Goal: Transaction & Acquisition: Purchase product/service

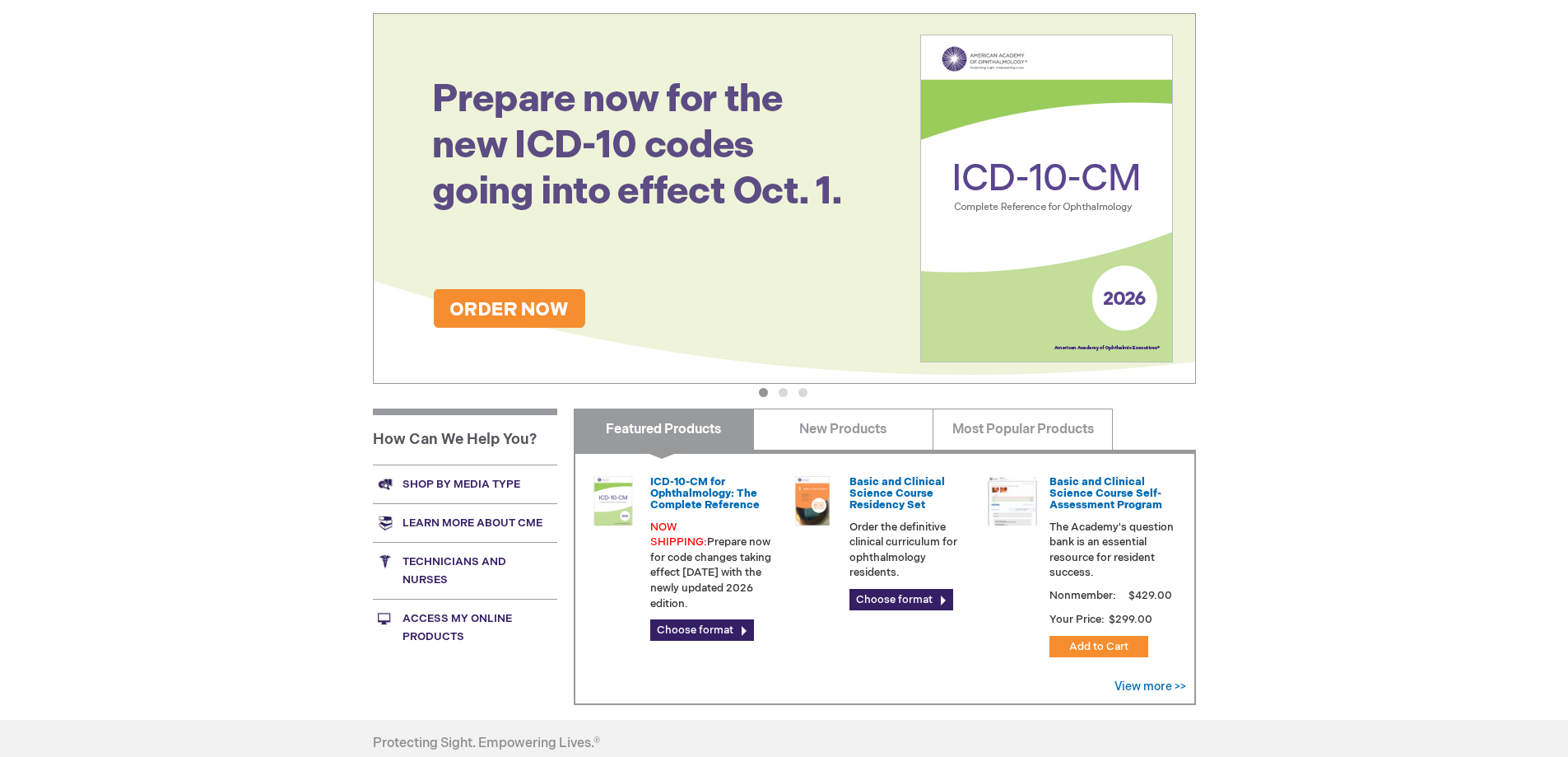
scroll to position [329, 0]
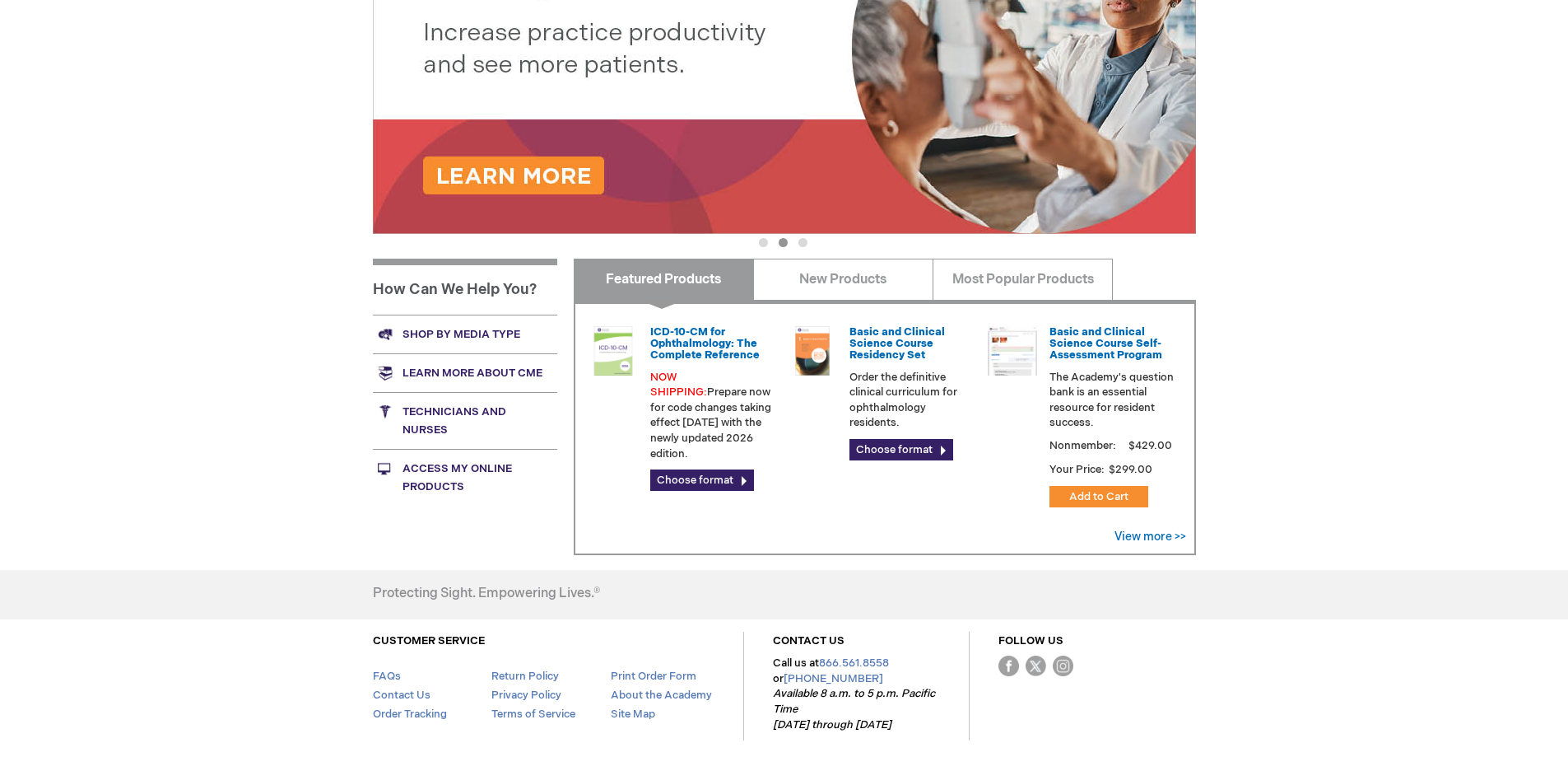
click at [480, 335] on link "Shop by media type" at bounding box center [465, 334] width 184 height 39
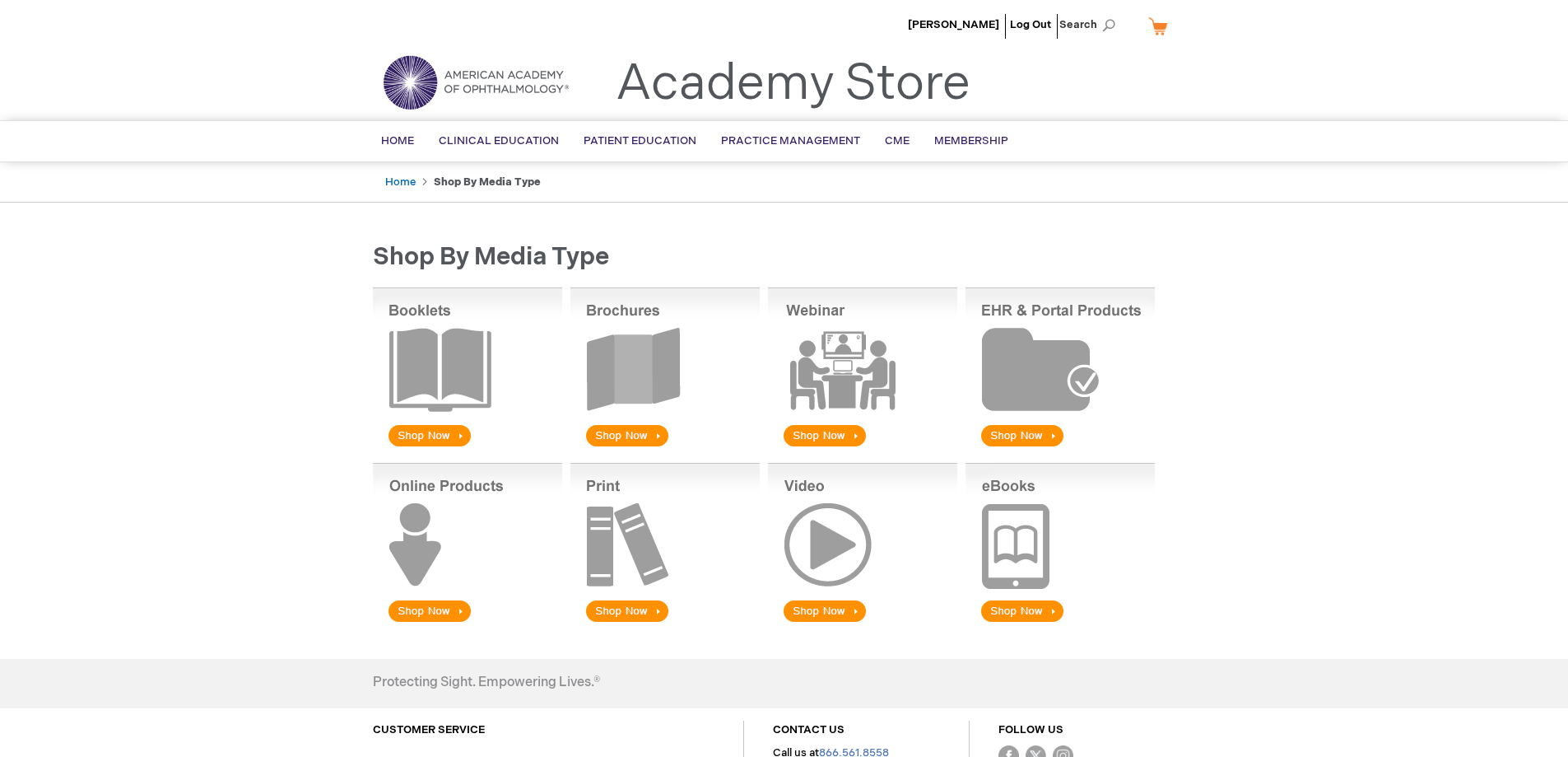
click at [613, 608] on img at bounding box center [665, 544] width 189 height 163
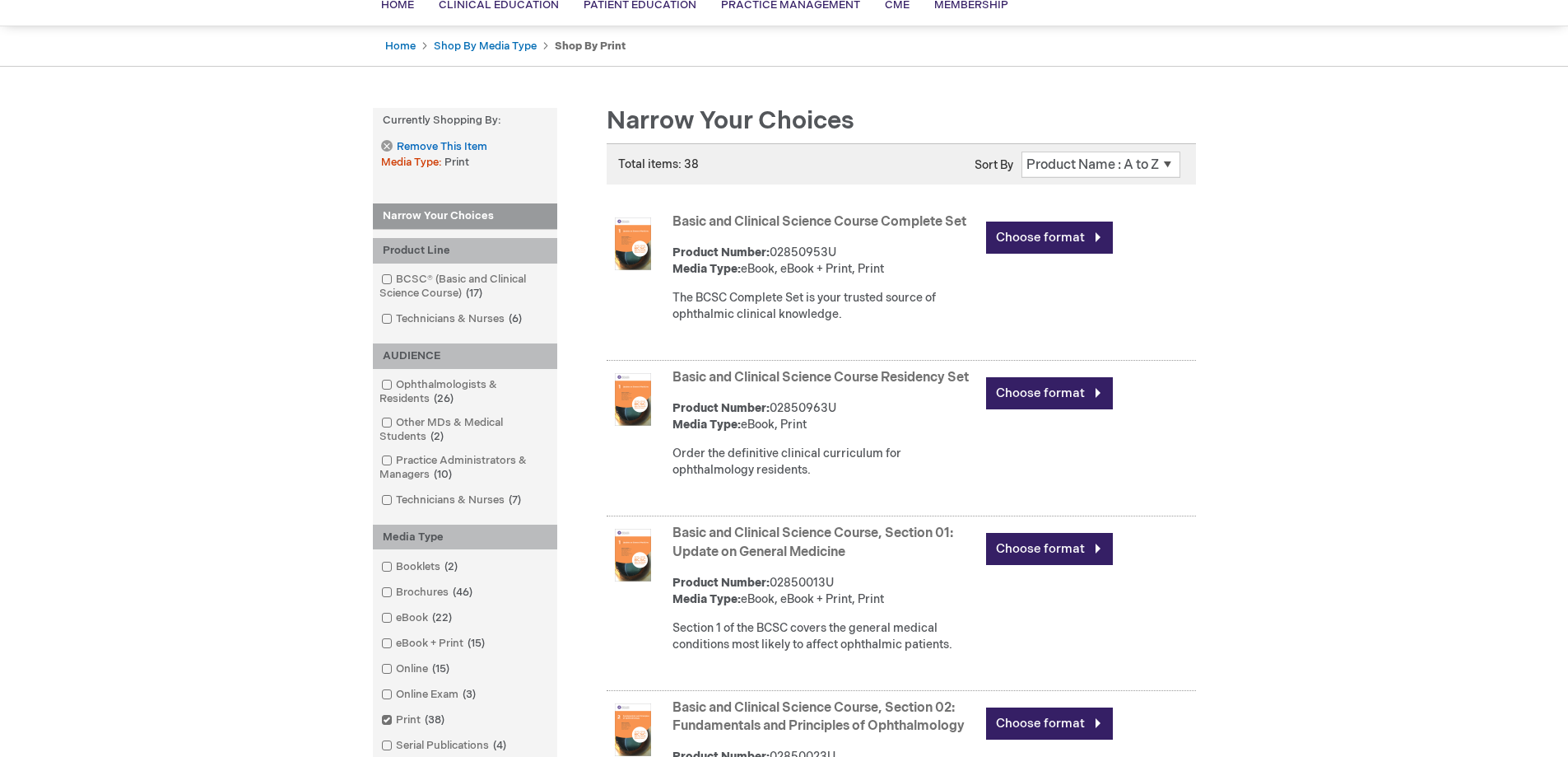
scroll to position [165, 0]
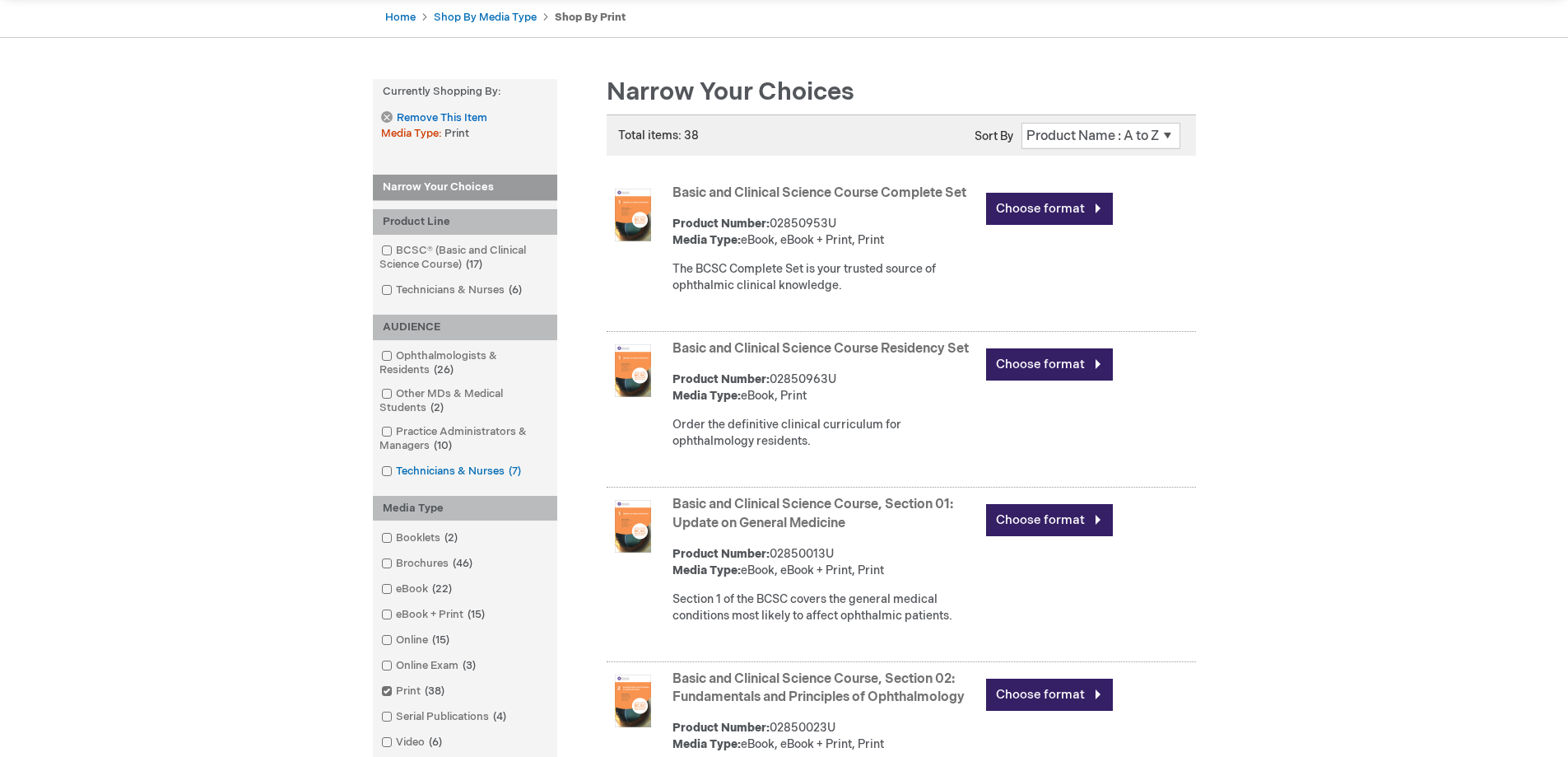
click at [382, 474] on link "Technicians & Nurses 7 items" at bounding box center [452, 471] width 150 height 16
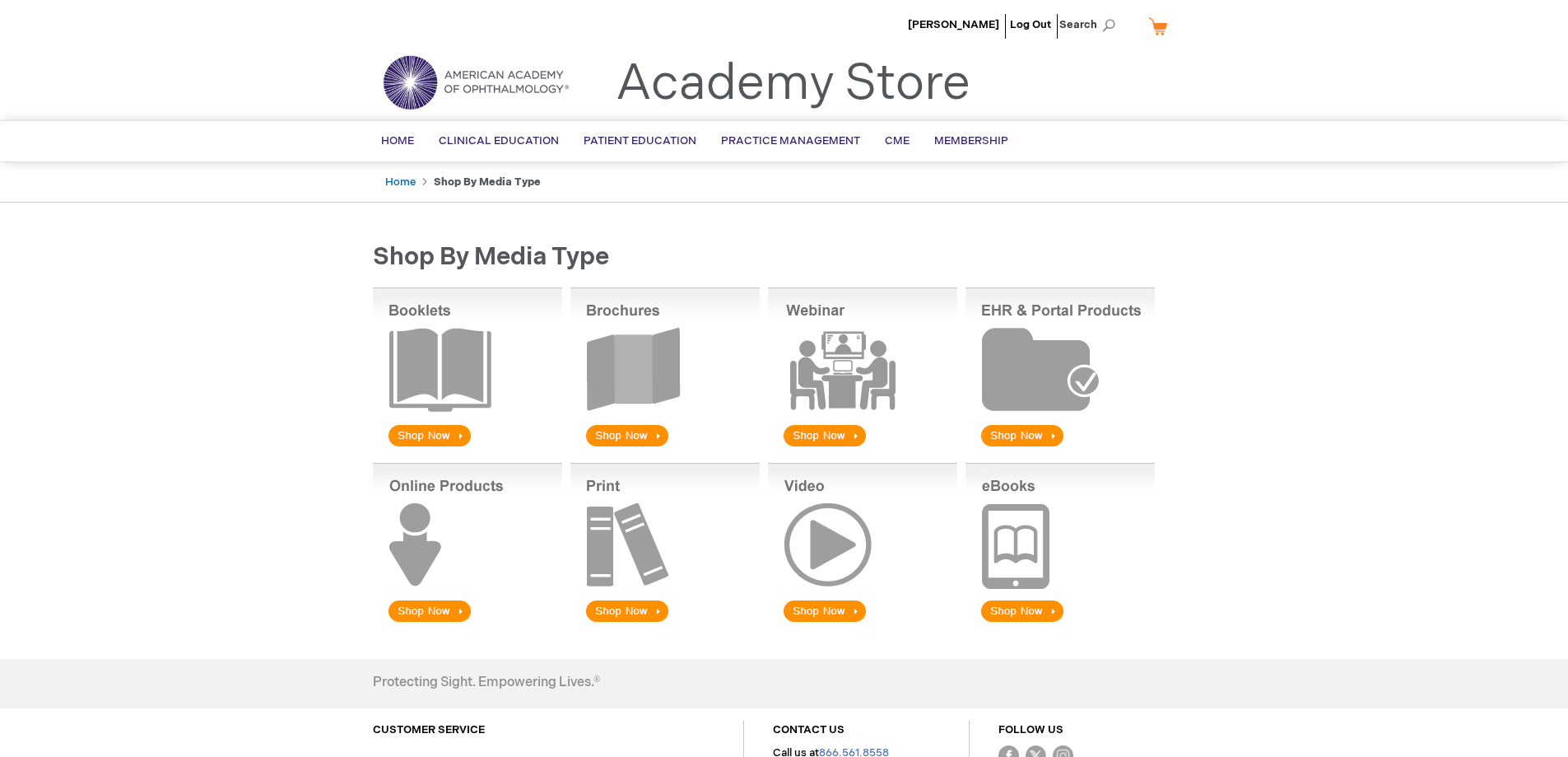
click at [604, 611] on img at bounding box center [665, 544] width 189 height 163
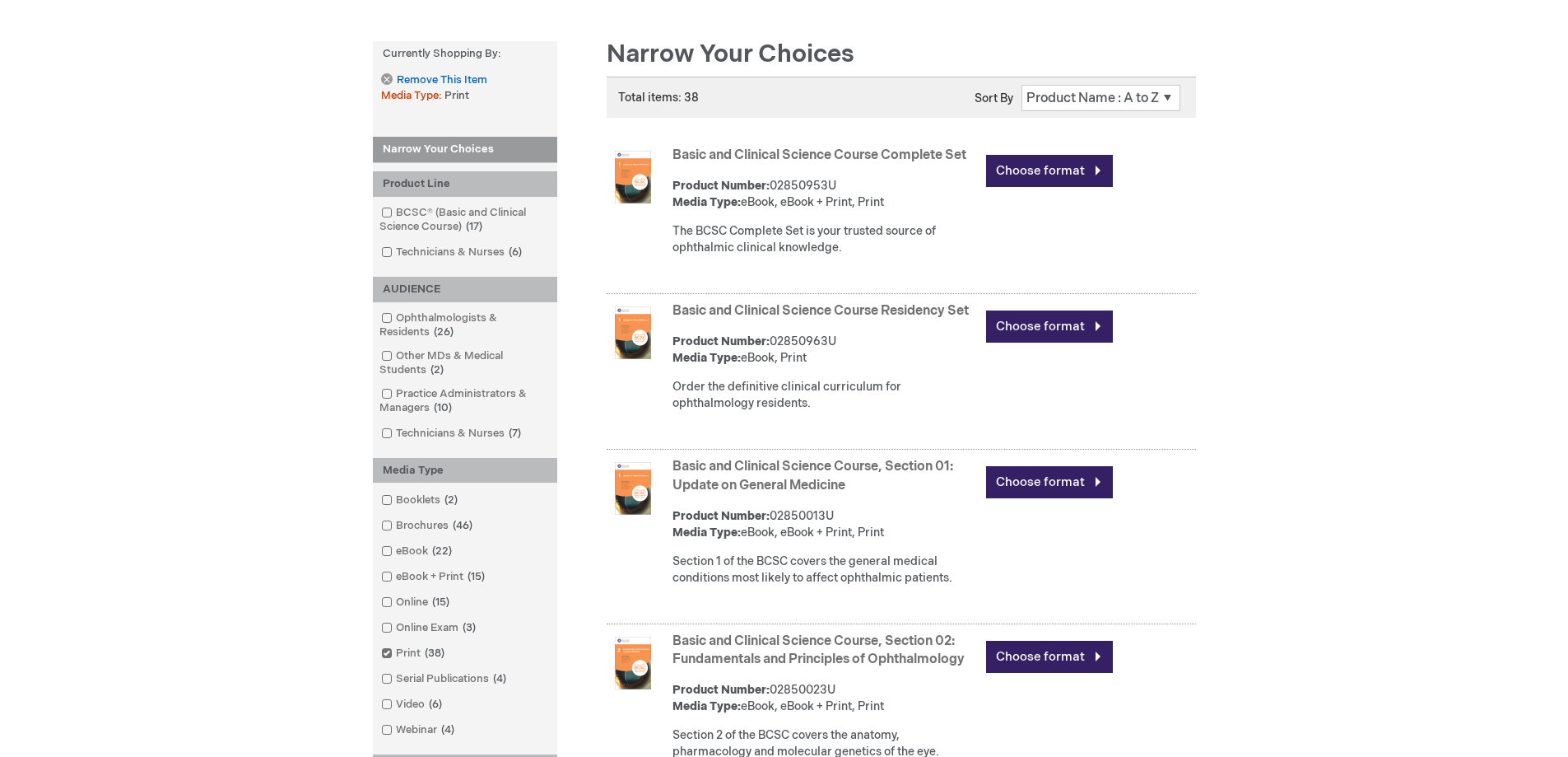
scroll to position [165, 0]
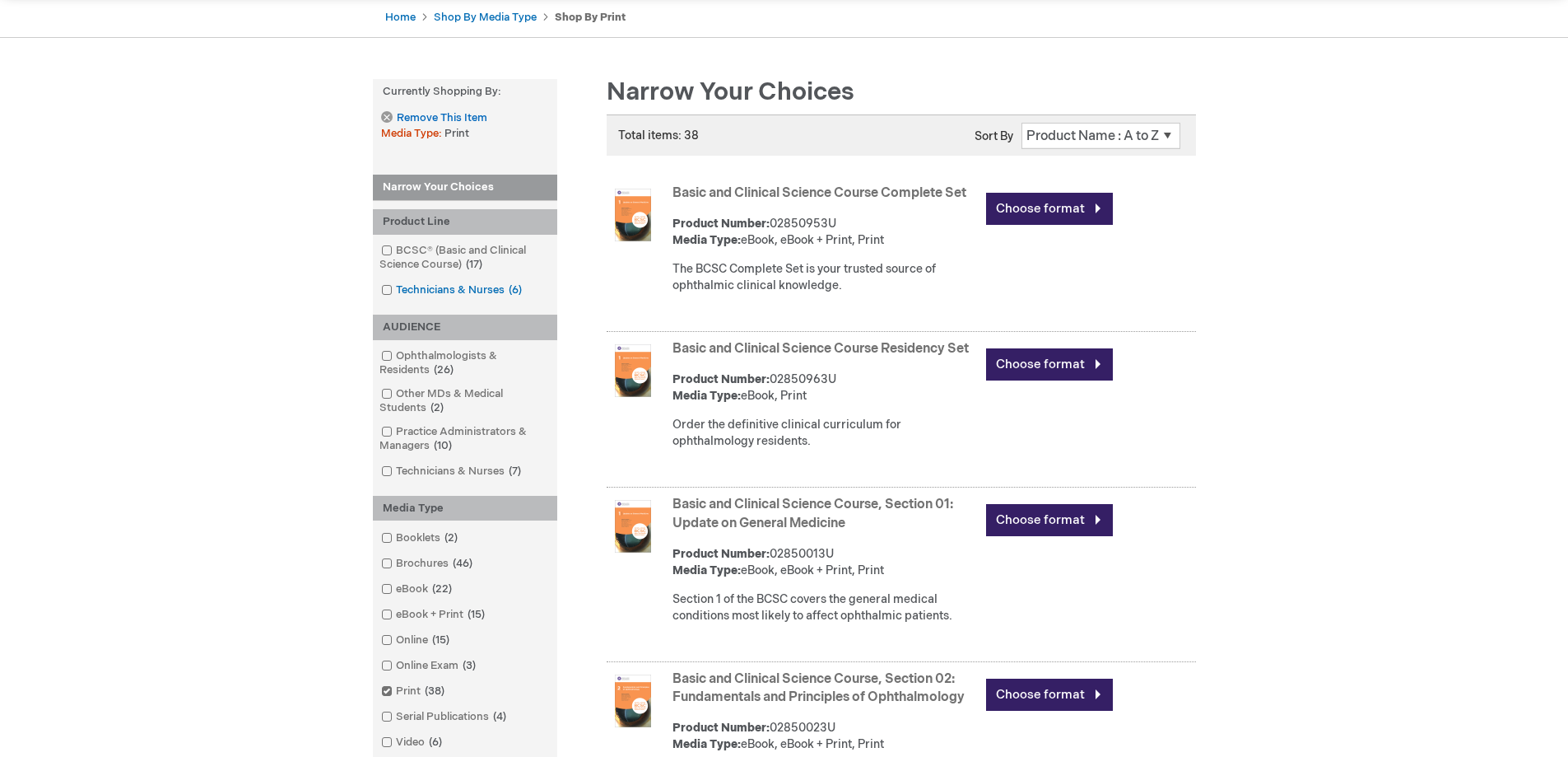
click at [396, 291] on span at bounding box center [396, 290] width 0 height 13
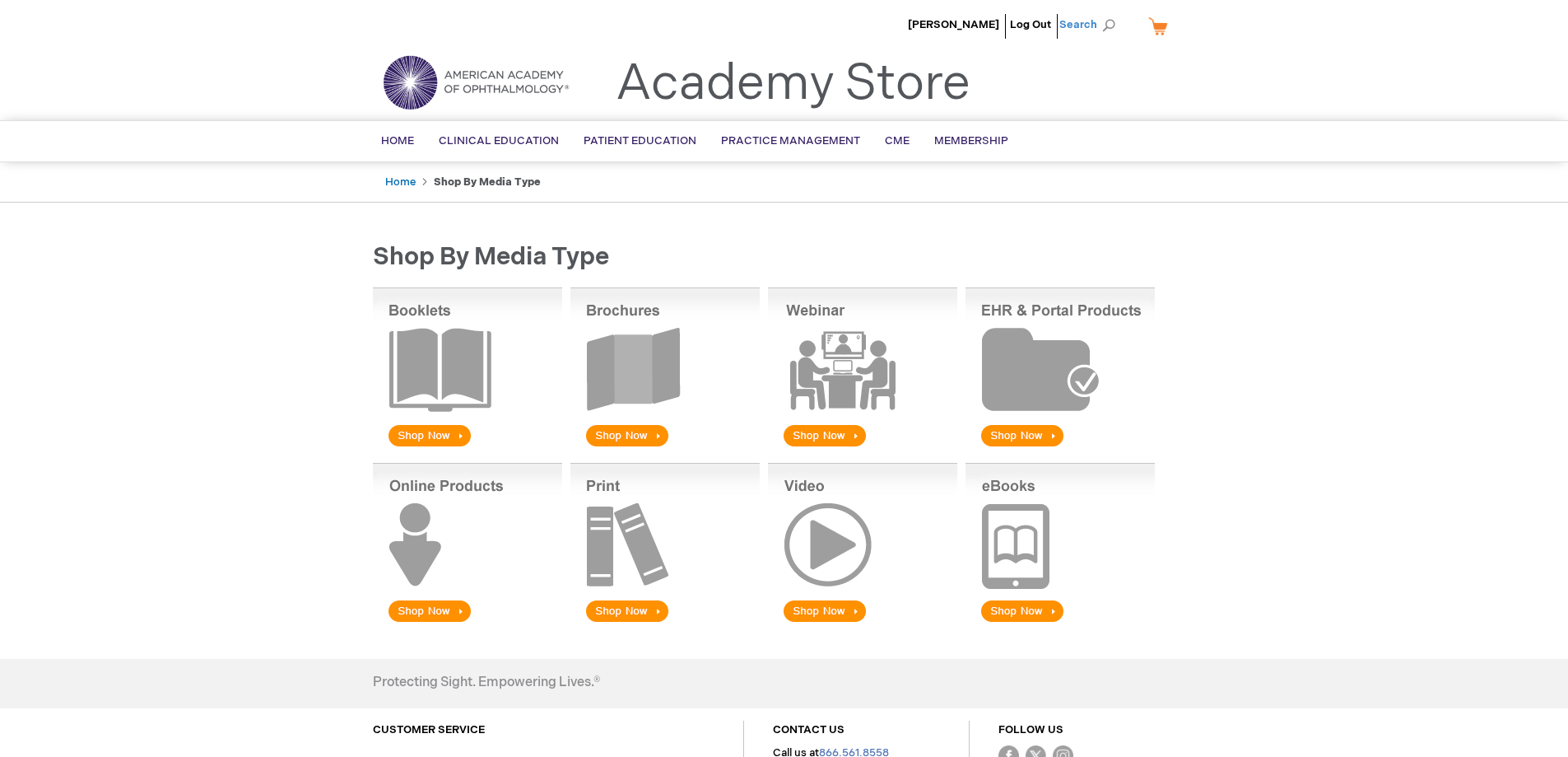
click at [1114, 22] on span "Search" at bounding box center [1090, 24] width 63 height 33
click at [1138, 60] on div "Toggle Nav Academy Store" at bounding box center [785, 88] width 848 height 63
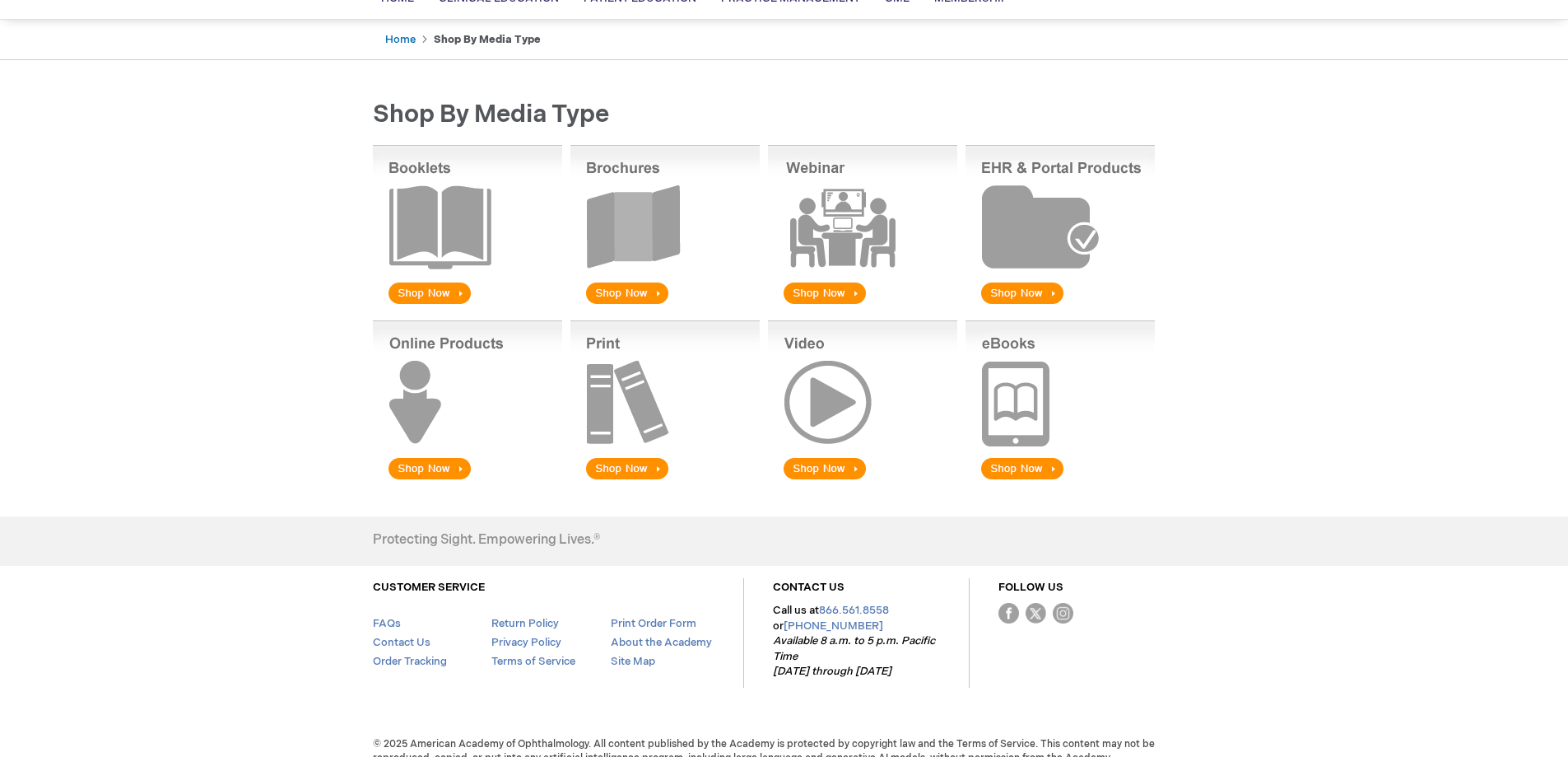
scroll to position [163, 0]
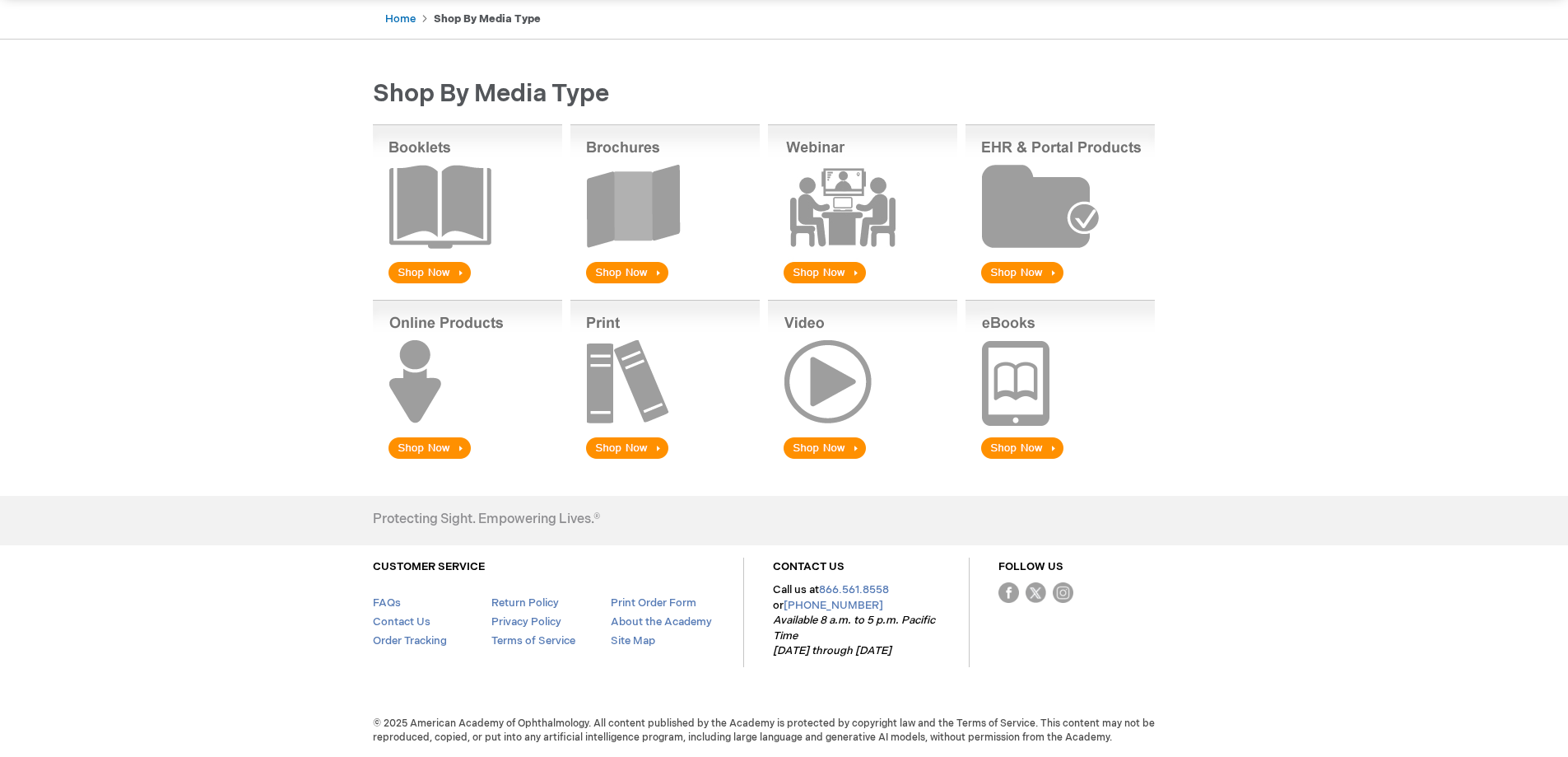
click at [627, 456] on img at bounding box center [665, 381] width 189 height 163
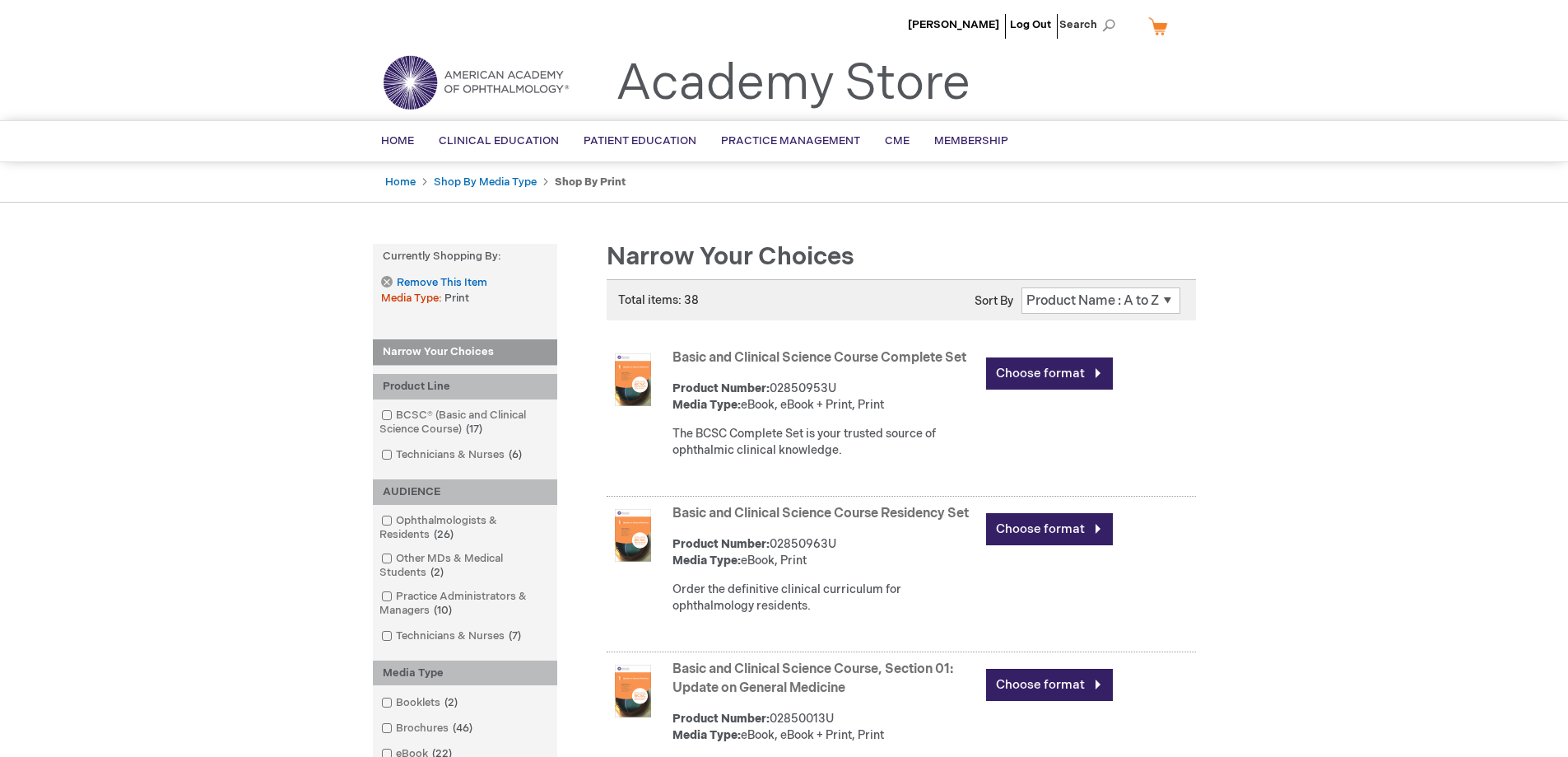
click at [1170, 296] on select "Position Product Name : A to Z Product Name : Z to A Price : Low to High Price …" at bounding box center [1101, 301] width 159 height 26
click at [1171, 299] on select "Position Product Name : A to Z Product Name : Z to A Price : Low to High Price …" at bounding box center [1101, 301] width 159 height 26
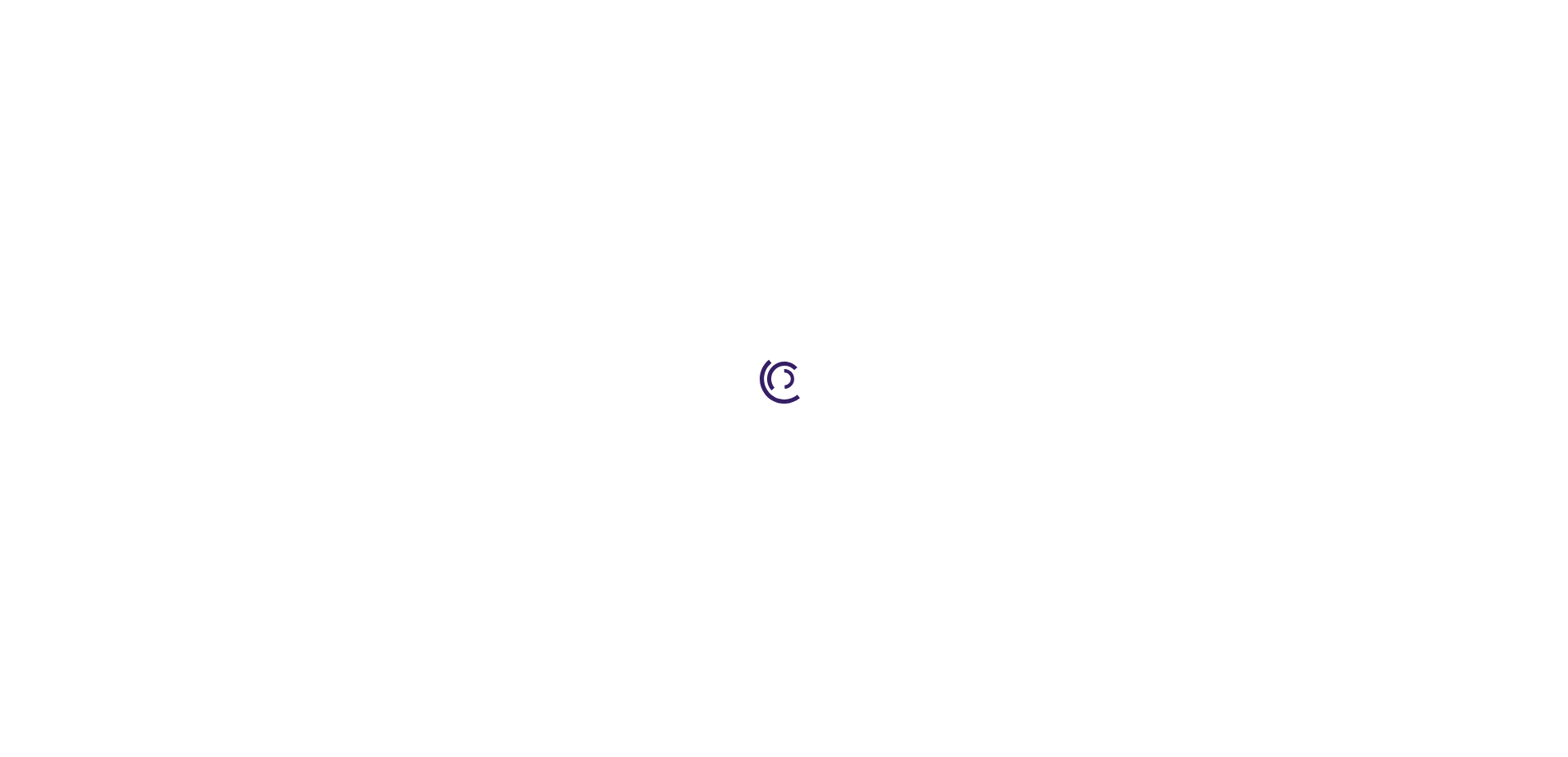
click at [1135, 359] on div at bounding box center [784, 378] width 1568 height 757
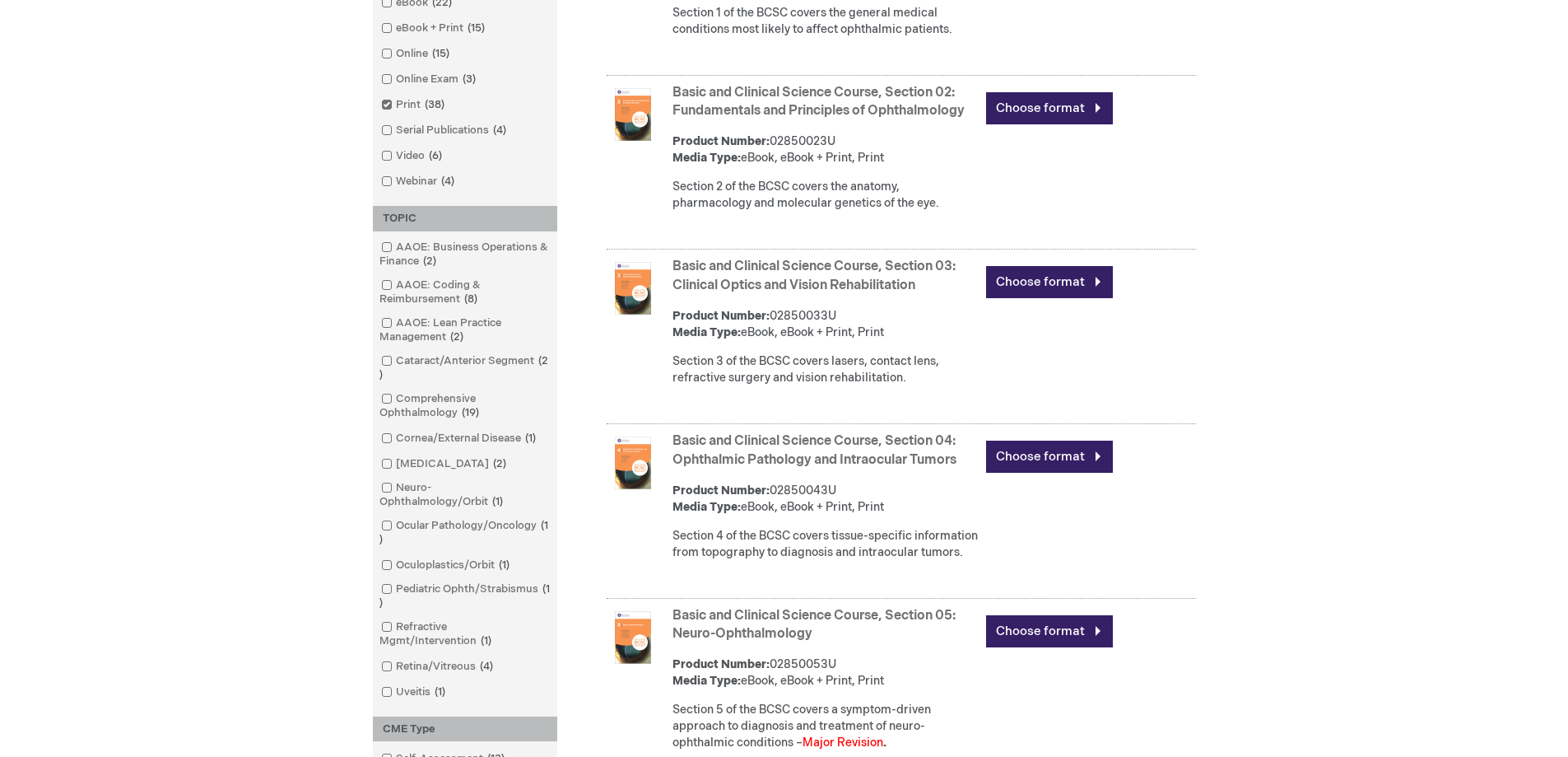
scroll to position [804, 0]
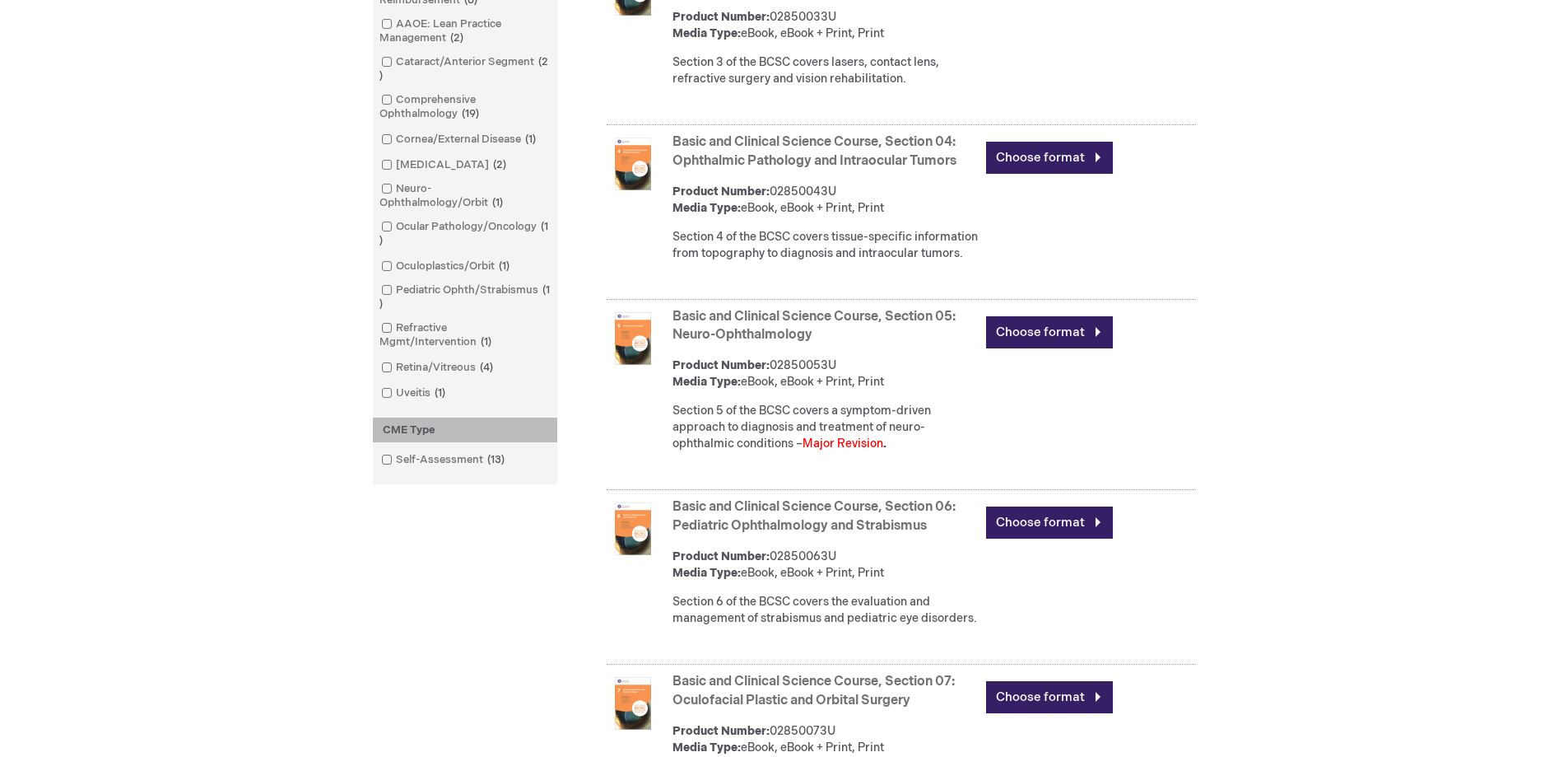
scroll to position [1051, 0]
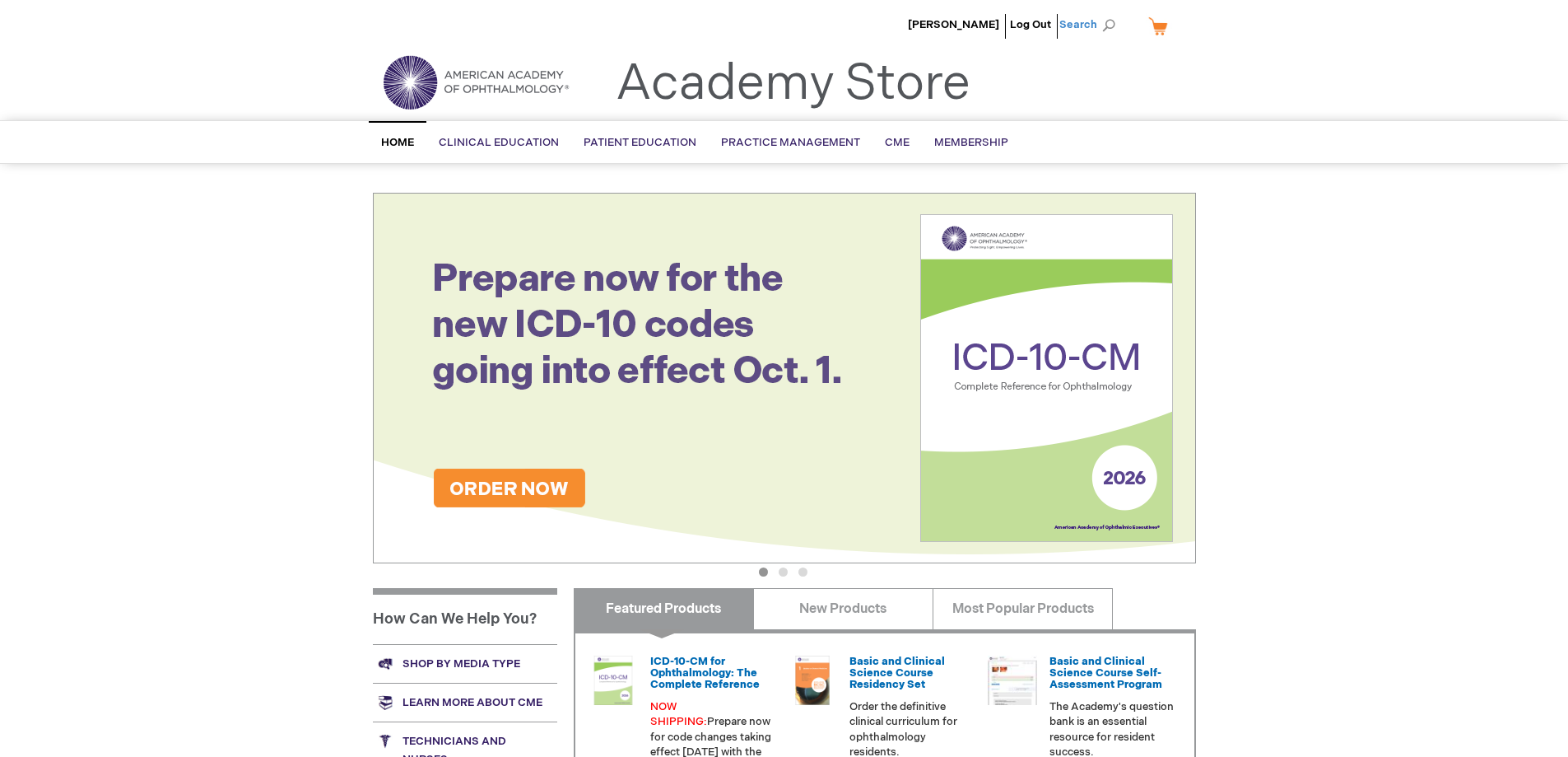
click at [1079, 23] on span "Search" at bounding box center [1090, 24] width 63 height 33
paste input "Ophthalmic Medical Assisting (AAO)"
type input "Ophthalmic Medical Assisting (AAO)"
click at [1103, 12] on button "Search" at bounding box center [1109, 25] width 13 height 26
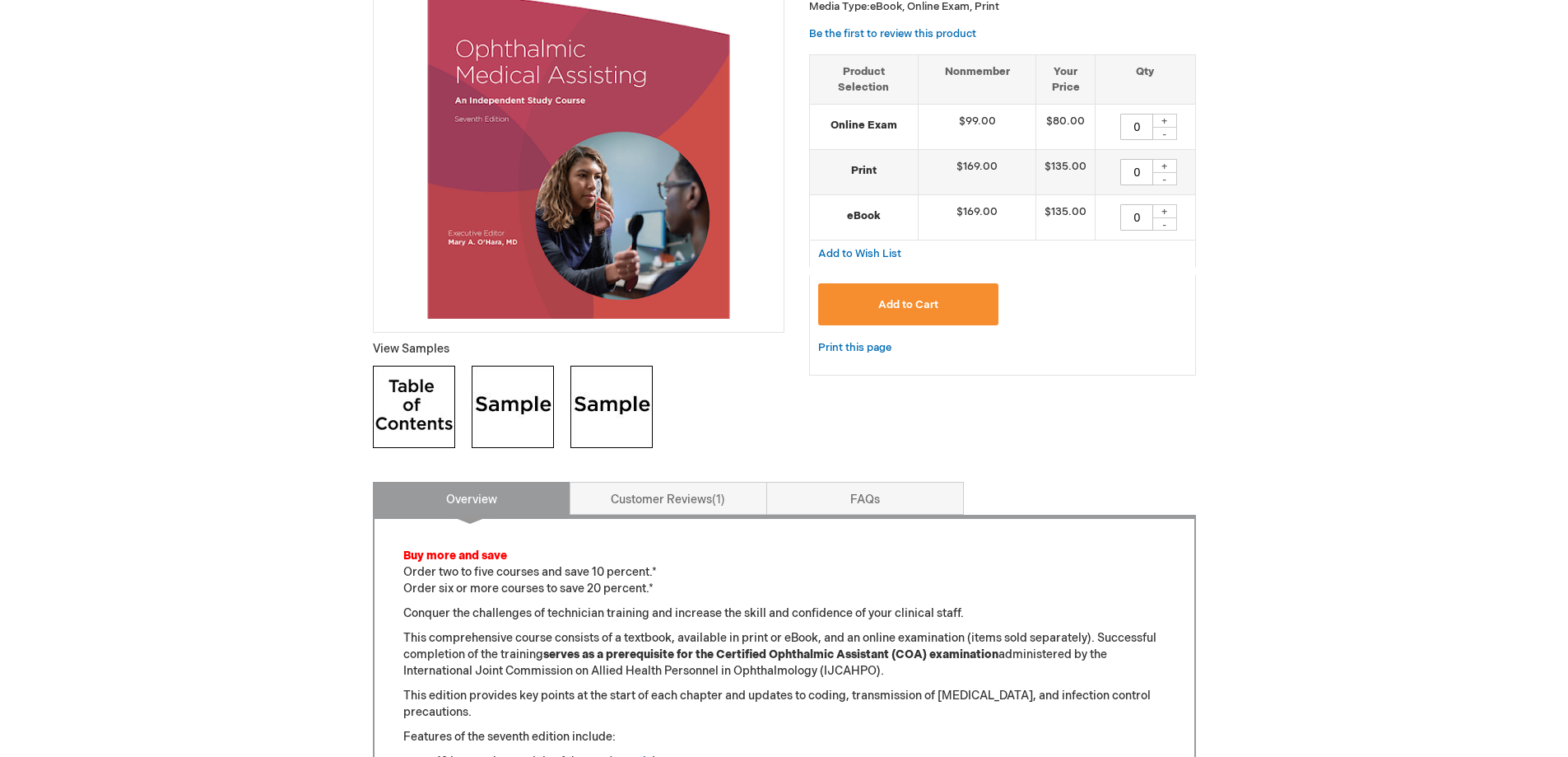
scroll to position [329, 0]
click at [857, 170] on strong "Print" at bounding box center [864, 169] width 91 height 16
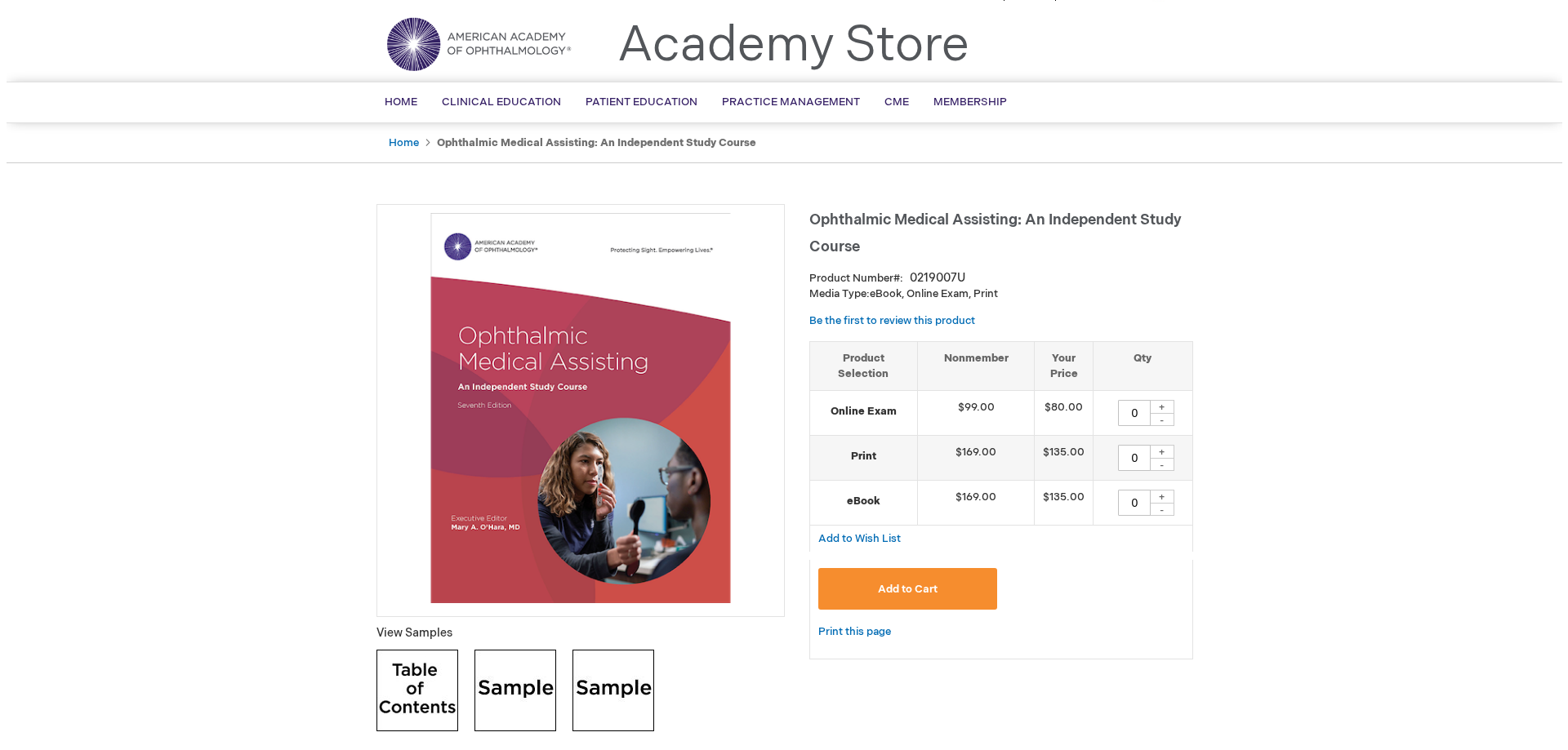
scroll to position [0, 0]
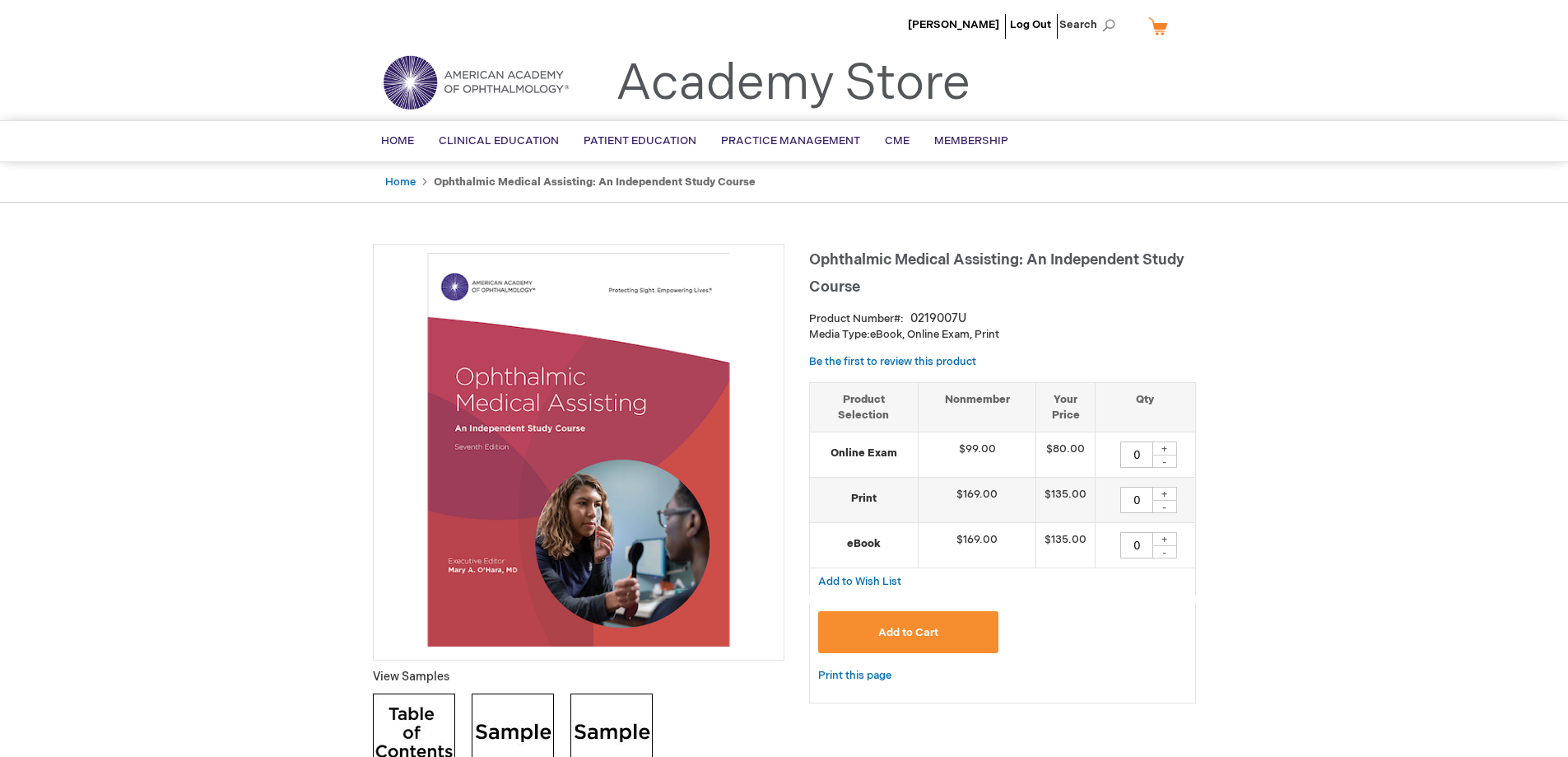
click at [946, 632] on button "Add to Cart" at bounding box center [909, 632] width 181 height 42
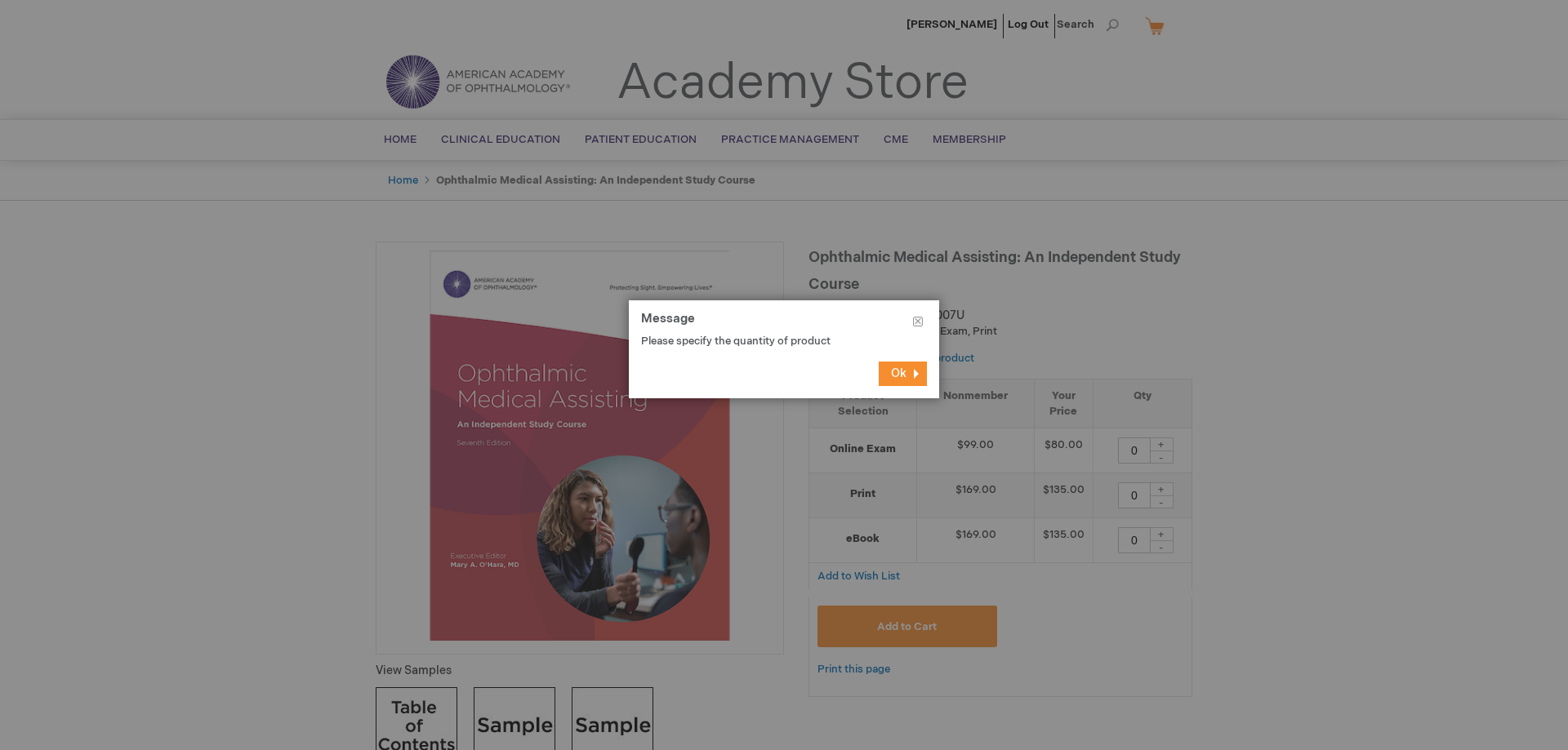
click at [902, 378] on span "Ok" at bounding box center [899, 373] width 16 height 14
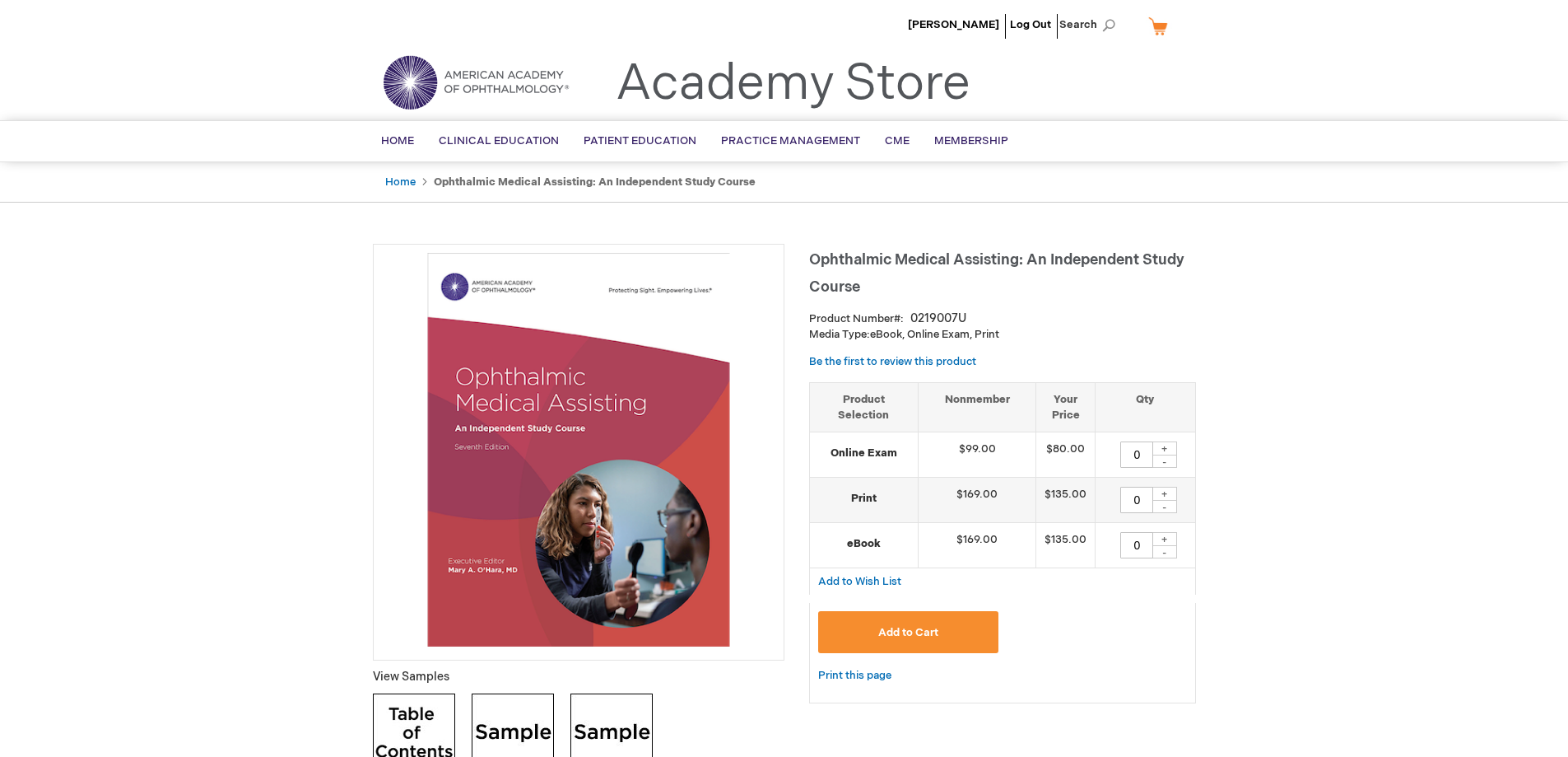
click at [1165, 494] on div "+" at bounding box center [1165, 494] width 24 height 14
type input "1"
click at [920, 638] on span "Add to Cart" at bounding box center [909, 633] width 60 height 13
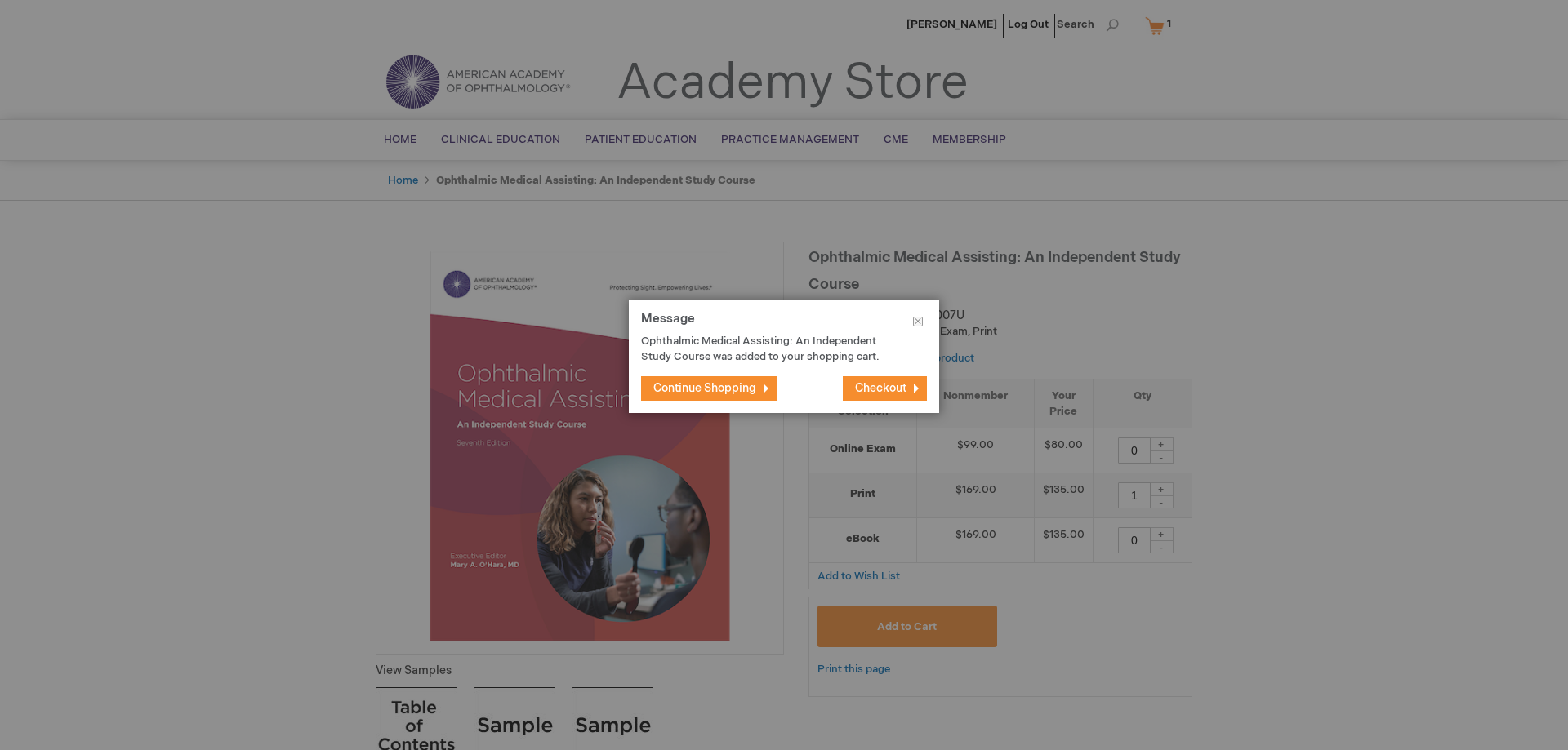
click at [897, 390] on span "Checkout" at bounding box center [880, 388] width 51 height 14
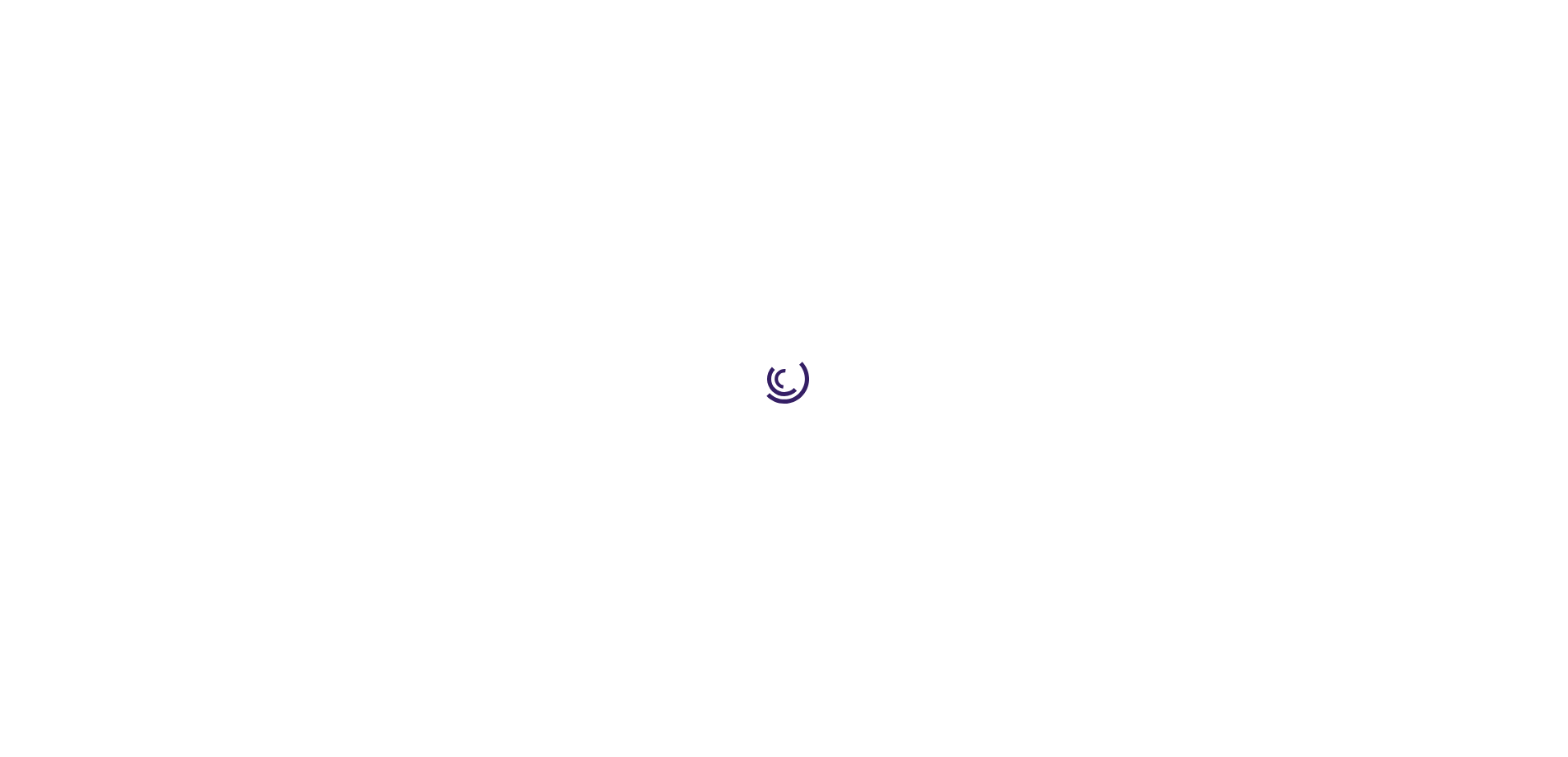
select select "US"
select select "47"
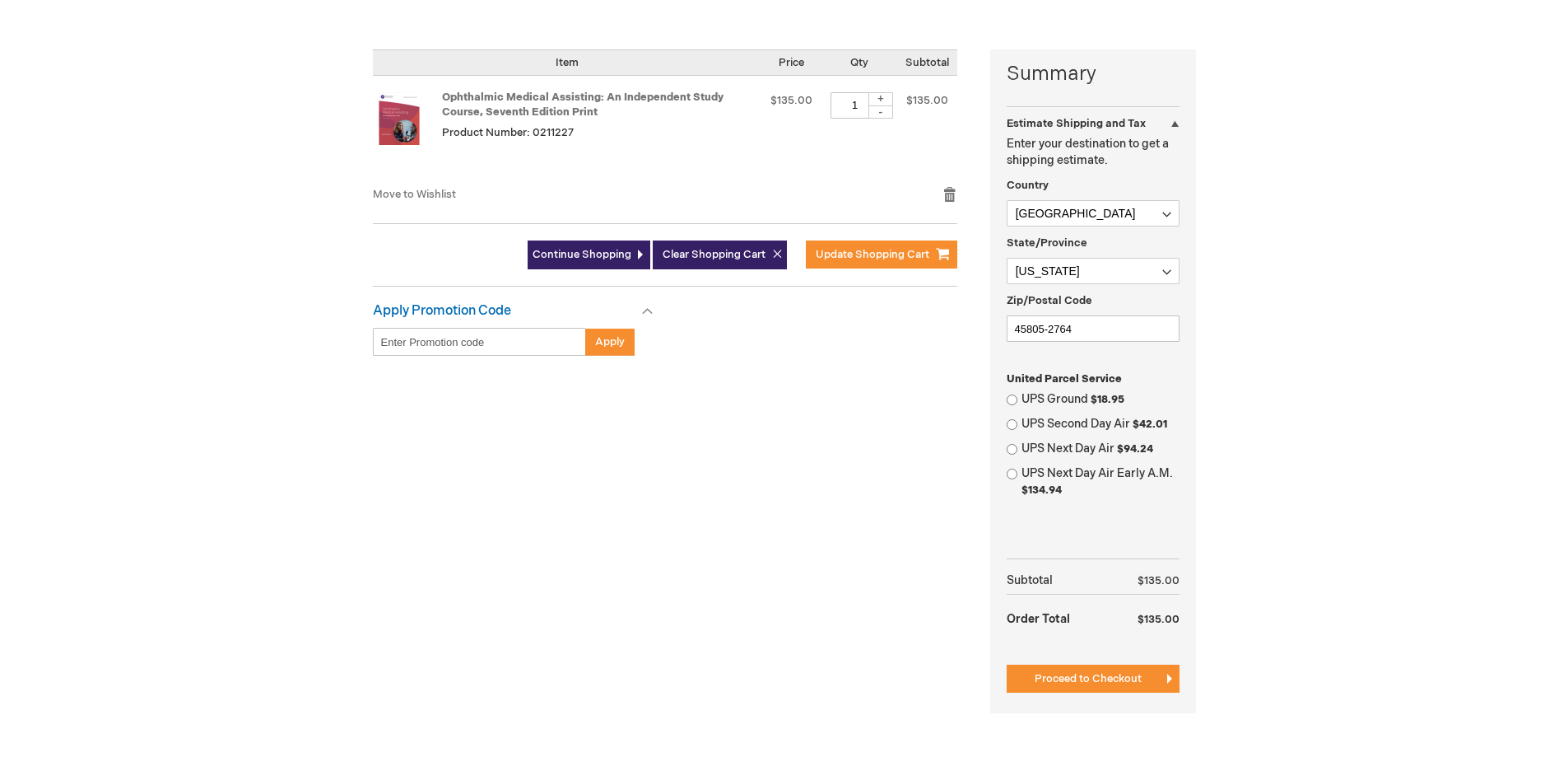
scroll to position [412, 0]
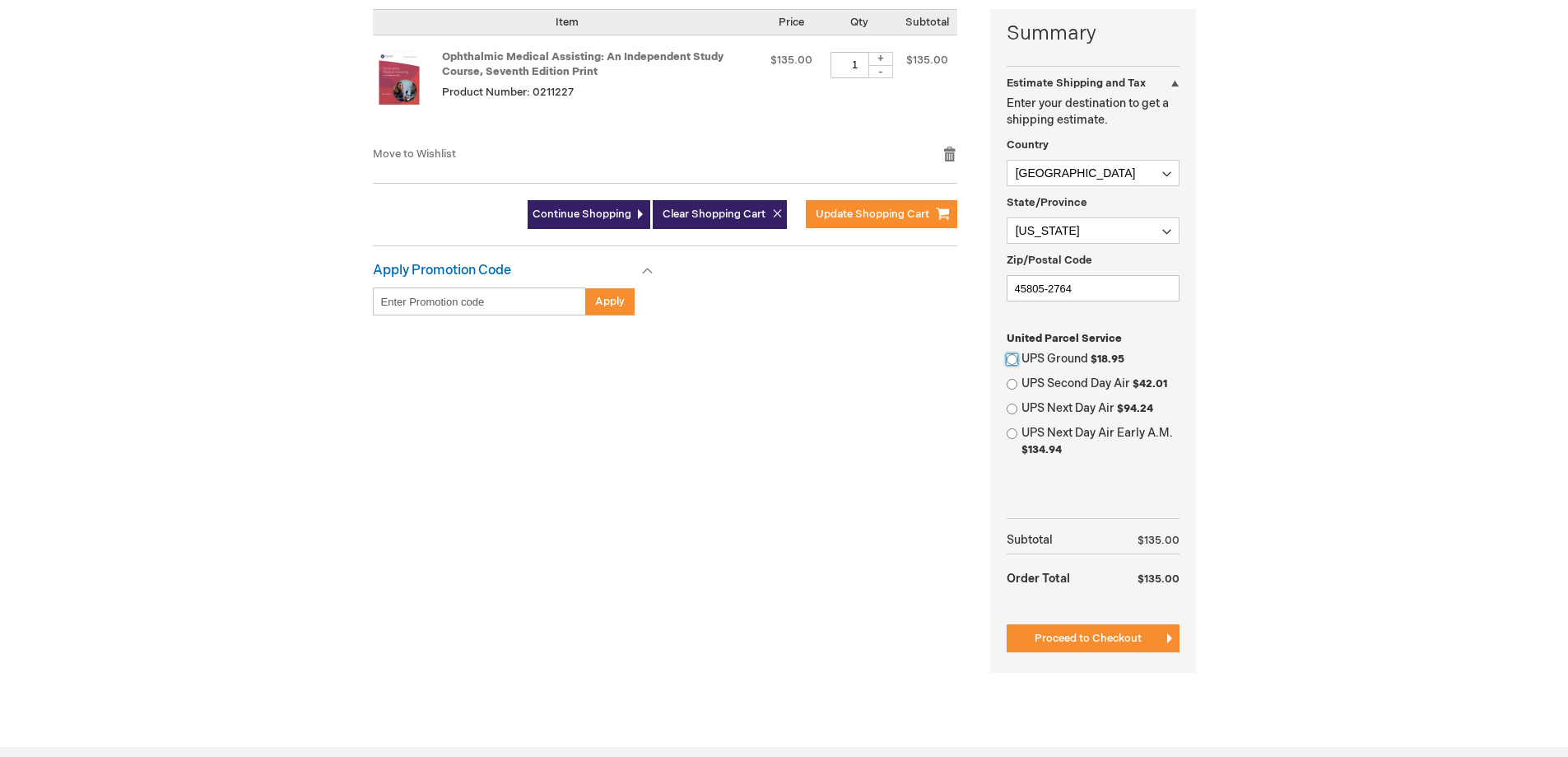
click at [1016, 355] on input "UPS Ground $18.95" at bounding box center [1011, 359] width 10 height 10
radio input "true"
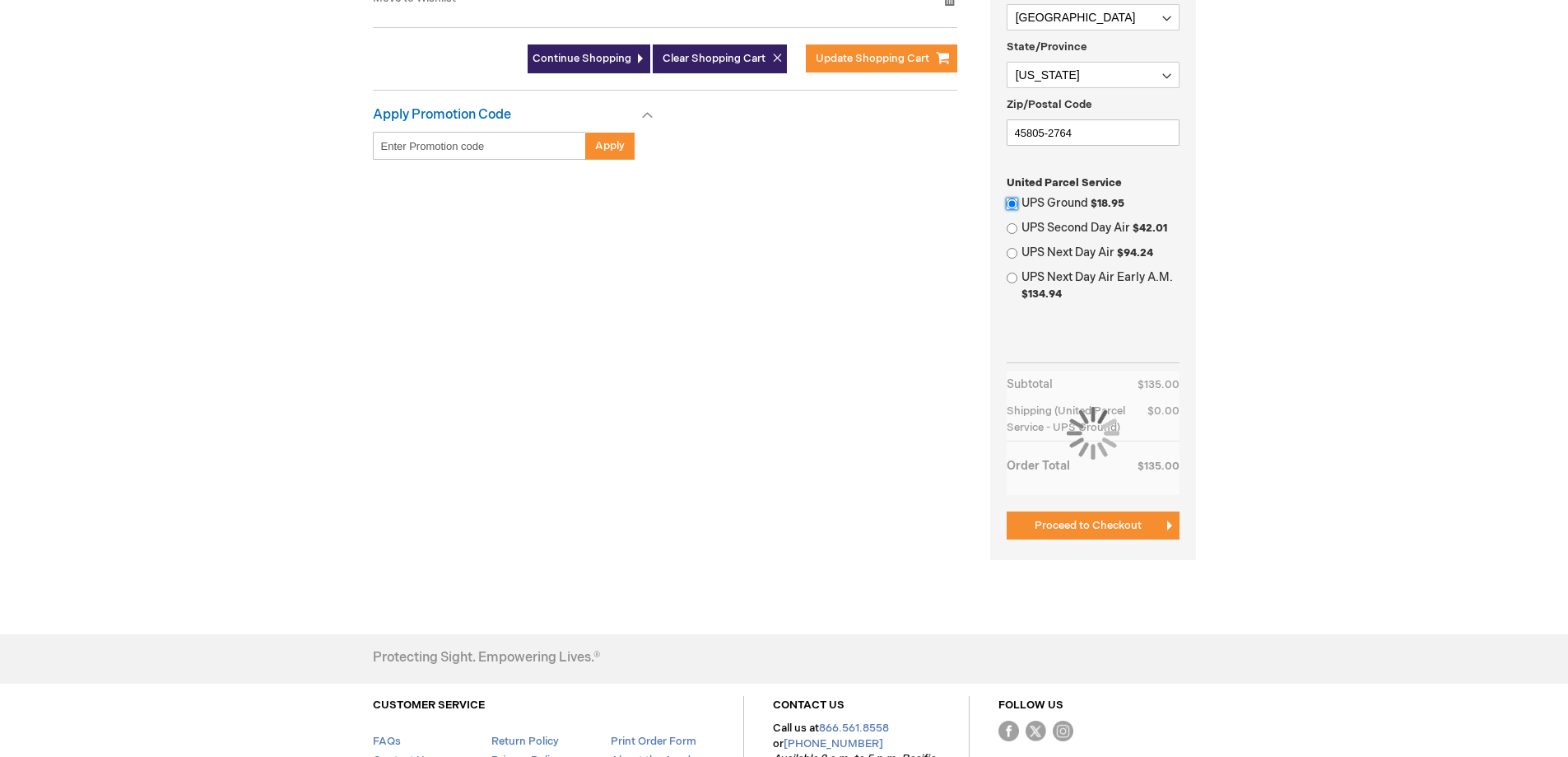
scroll to position [576, 0]
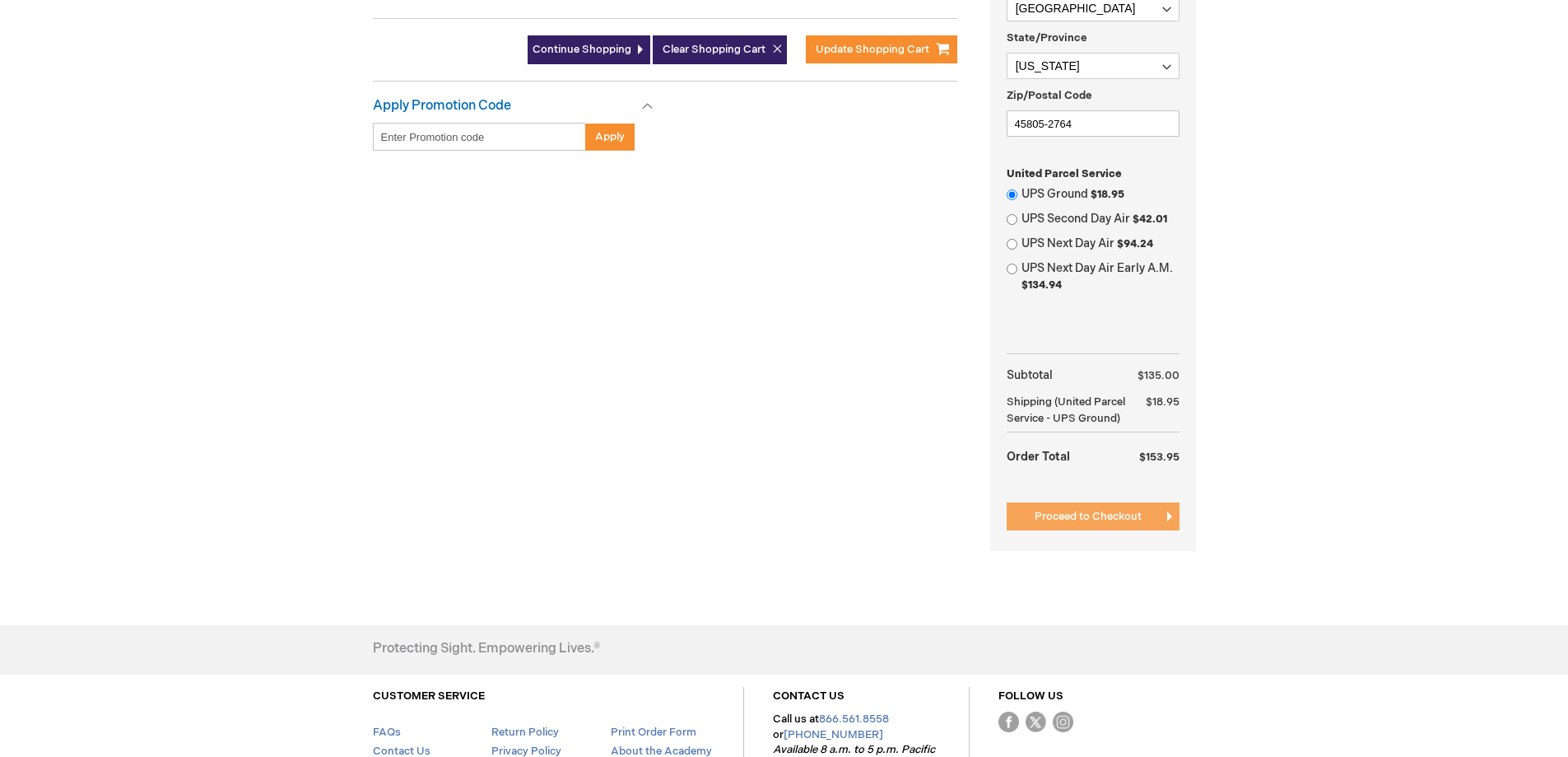
click at [1051, 522] on span "Proceed to Checkout" at bounding box center [1089, 516] width 107 height 13
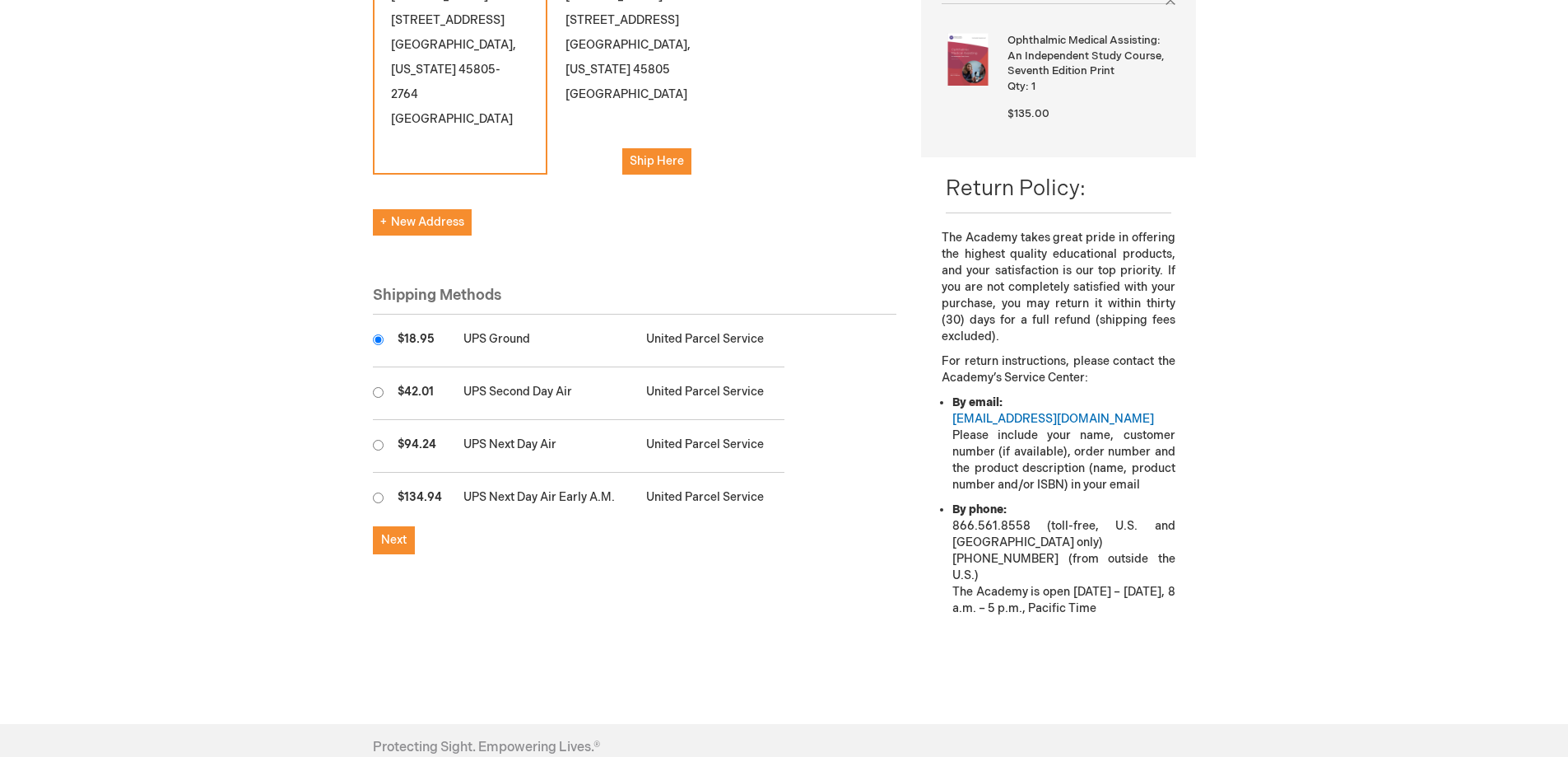
scroll to position [329, 0]
click at [394, 531] on span "Next" at bounding box center [394, 538] width 25 height 14
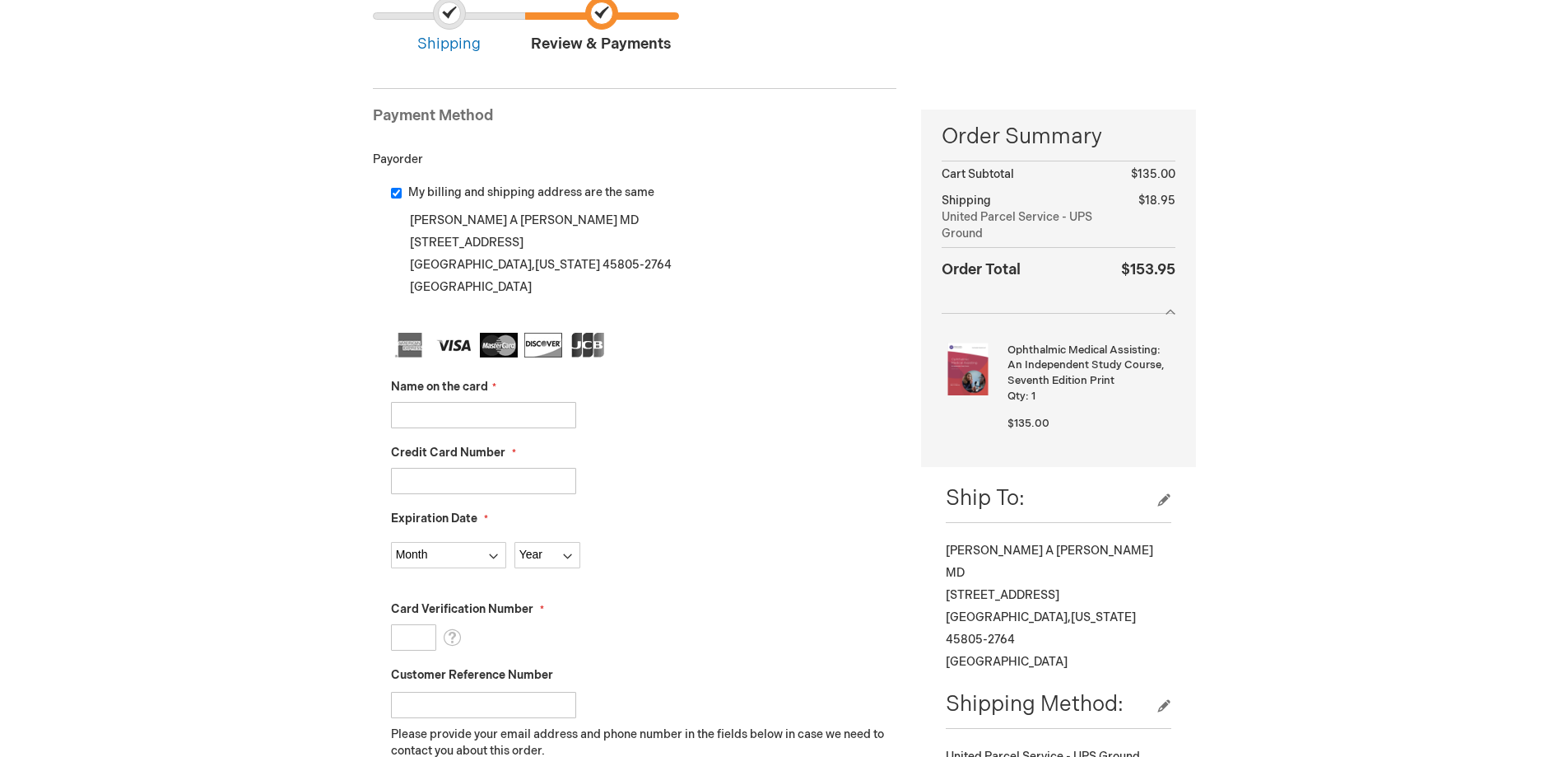
scroll to position [165, 0]
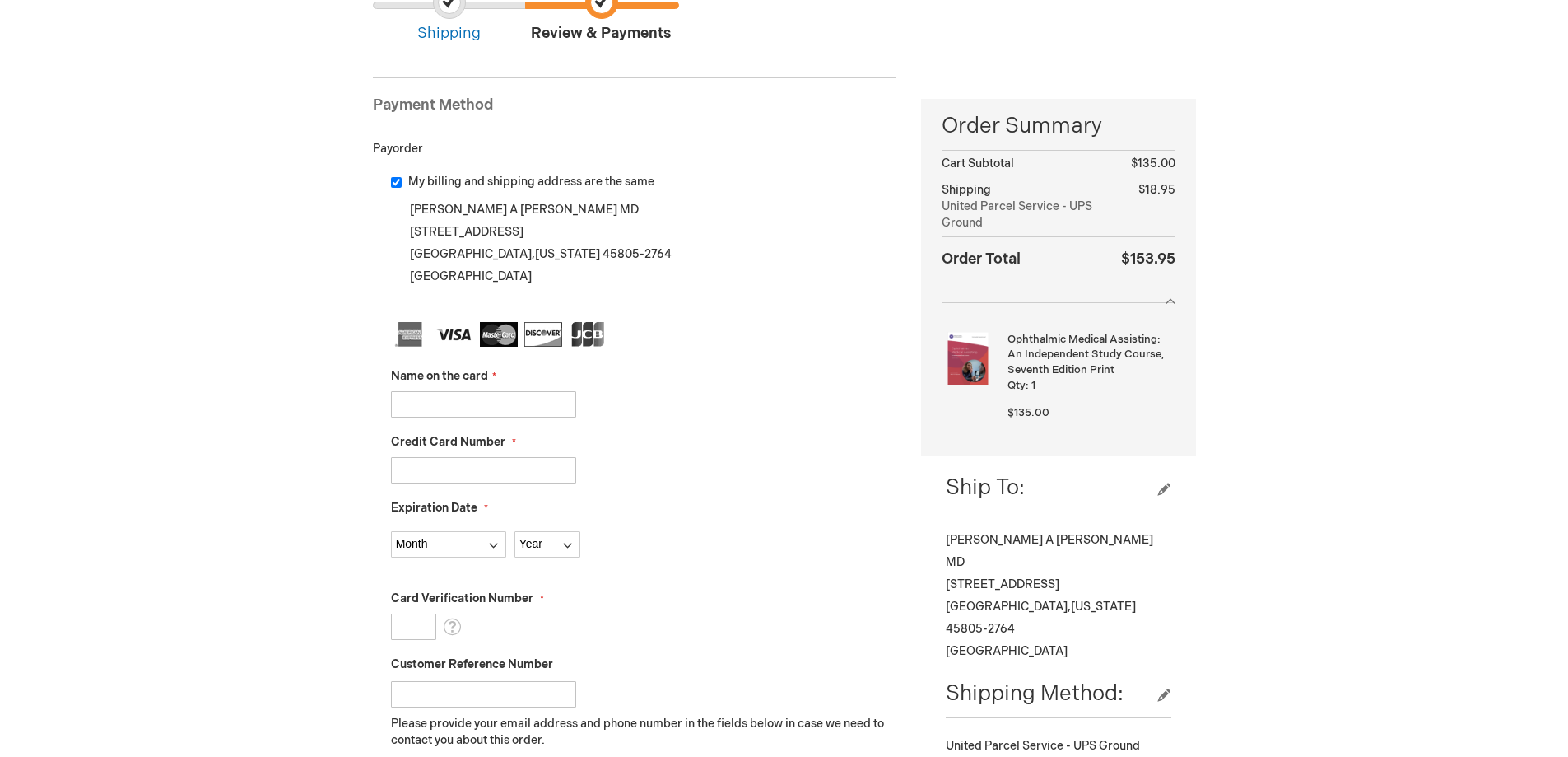
click at [413, 401] on input "Name on the card" at bounding box center [483, 404] width 185 height 26
type input "[PERSON_NAME]"
click at [463, 471] on input "Credit Card Number" at bounding box center [483, 470] width 185 height 26
type input "[CREDIT_CARD_NUMBER]"
click at [496, 550] on select "Month [DATE] - [DATE] - [DATE] - [DATE] - [DATE] - [DATE] - [DATE] - [DATE] - […" at bounding box center [448, 544] width 116 height 26
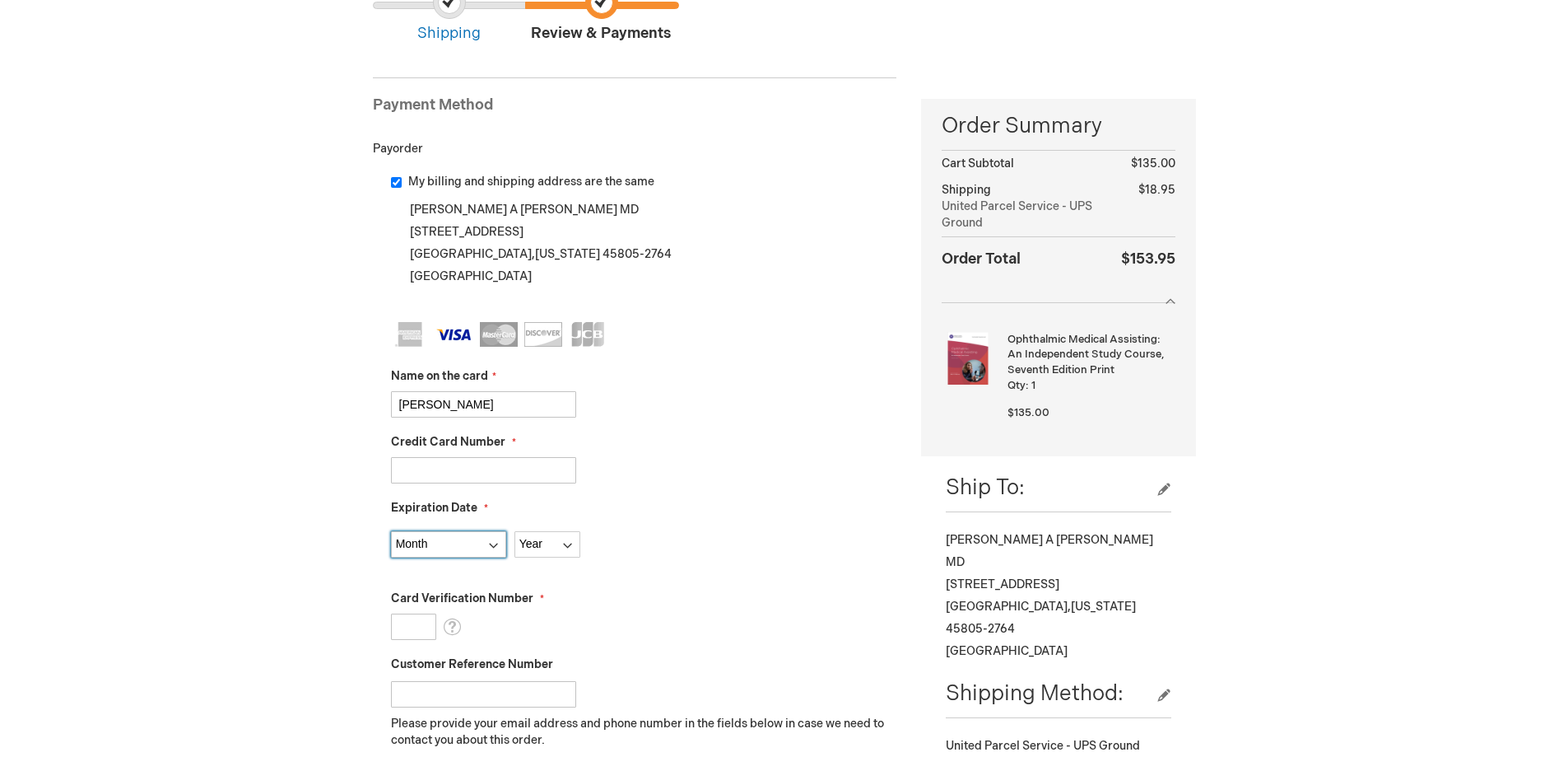
select select "6"
click at [391, 531] on select "Month [DATE] - [DATE] - [DATE] - [DATE] - [DATE] - [DATE] - [DATE] - [DATE] - […" at bounding box center [448, 544] width 116 height 26
click at [572, 547] on select "Year [DATE] 2026 2027 2028 2029 2030 2031 2032 2033 2034 2035" at bounding box center [547, 544] width 66 height 26
select select "2028"
click at [514, 531] on select "Year [DATE] 2026 2027 2028 2029 2030 2031 2032 2033 2034 2035" at bounding box center [547, 544] width 66 height 26
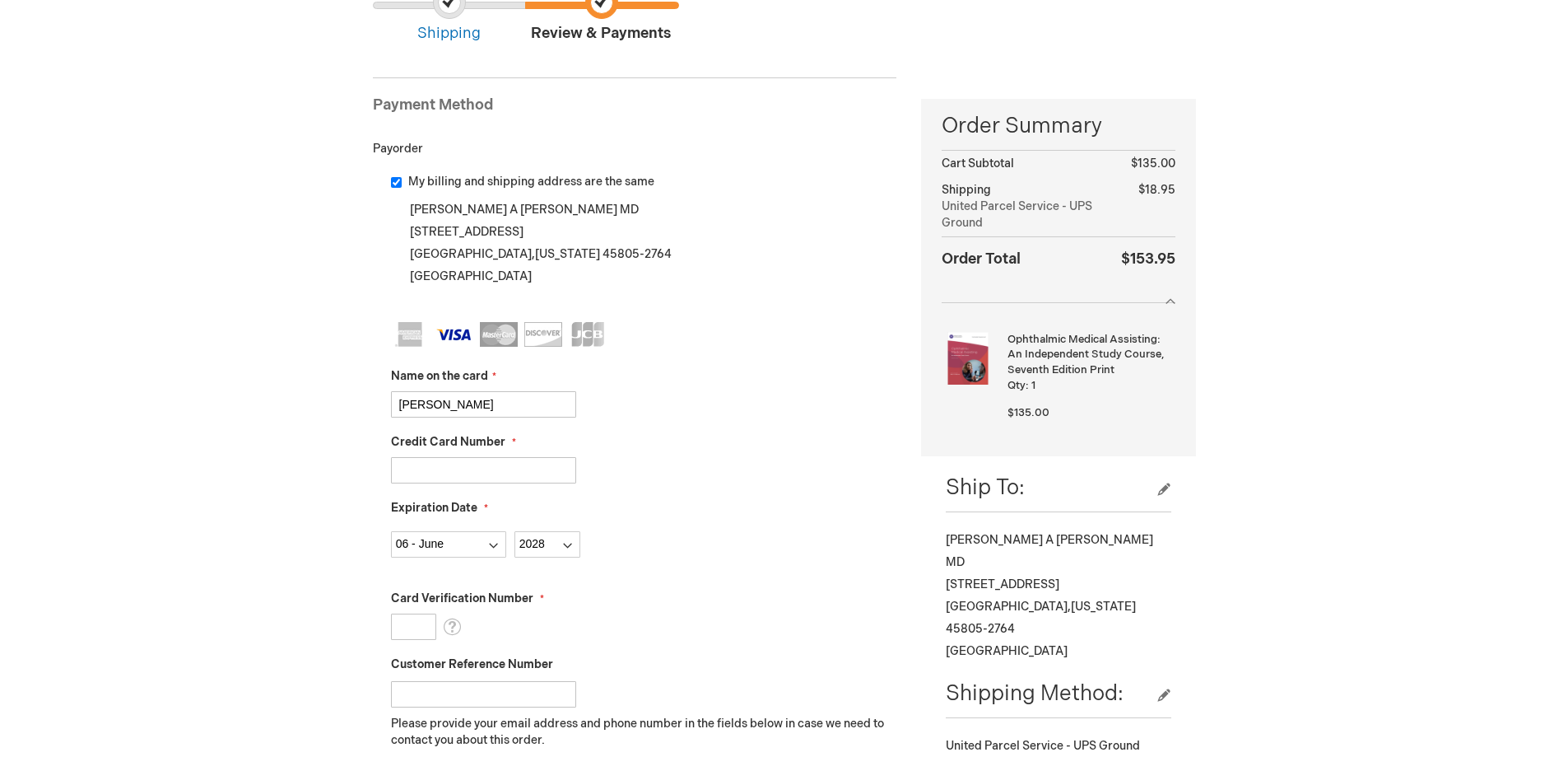
click at [415, 622] on input "Card Verification Number" at bounding box center [414, 626] width 45 height 26
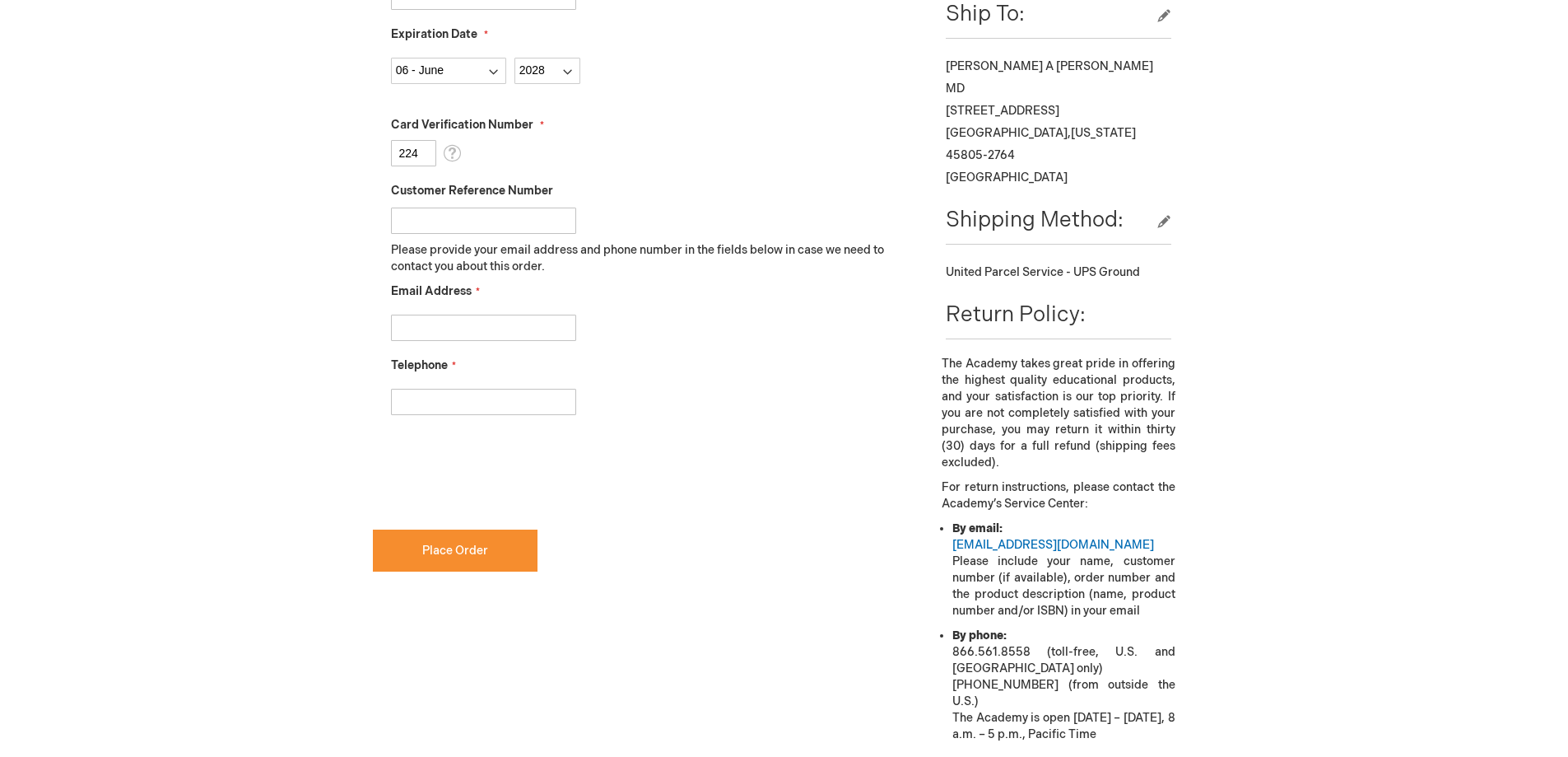
scroll to position [576, 0]
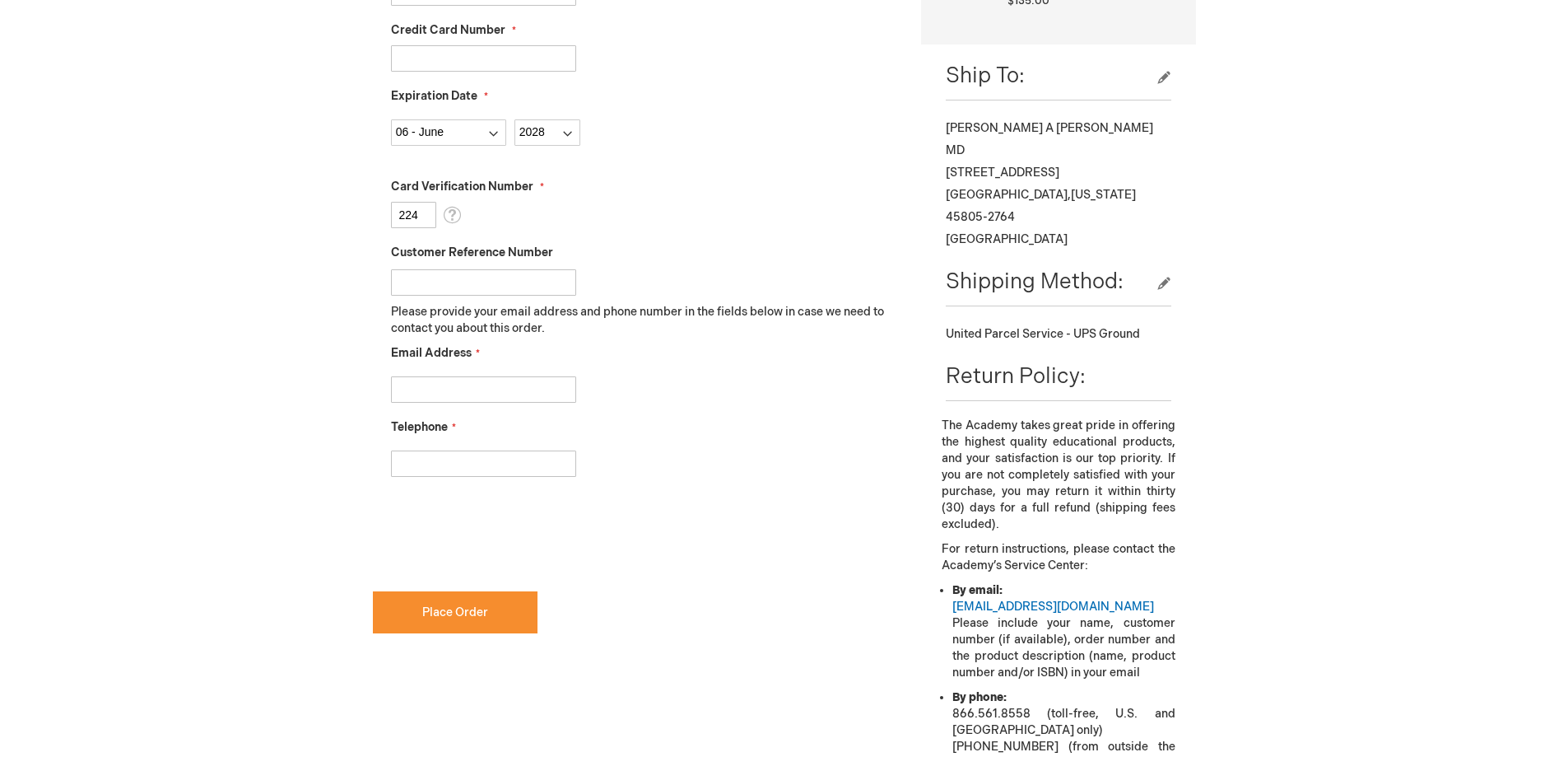
type input "224"
click at [445, 385] on input "Email Address" at bounding box center [483, 389] width 185 height 26
type input "[EMAIL_ADDRESS][DOMAIN_NAME]"
click at [421, 463] on input "4192241224" at bounding box center [483, 464] width 185 height 26
type input "[PHONE_NUMBER]"
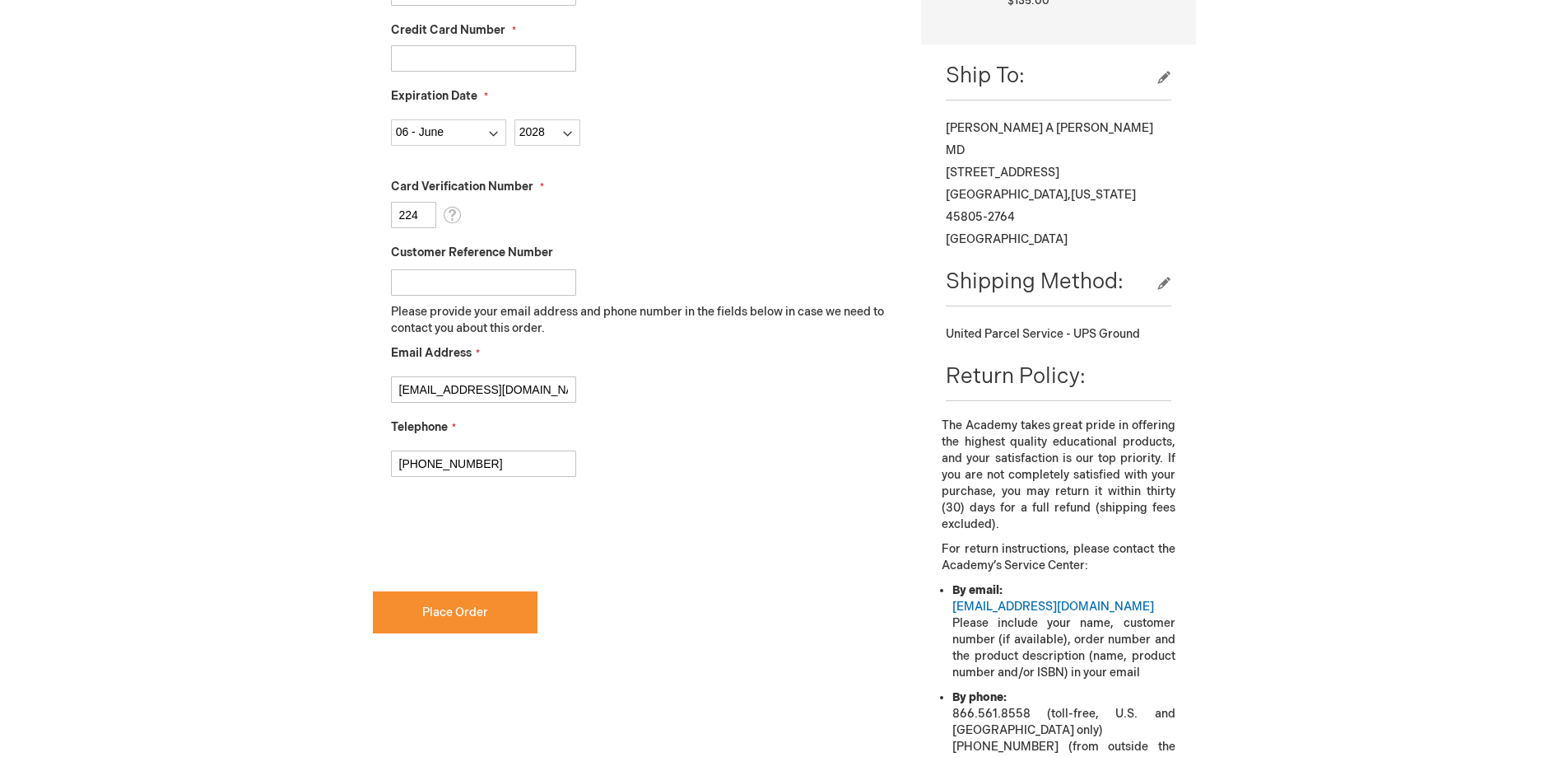
checkbox input "true"
click at [464, 623] on button "Place Order" at bounding box center [455, 612] width 165 height 42
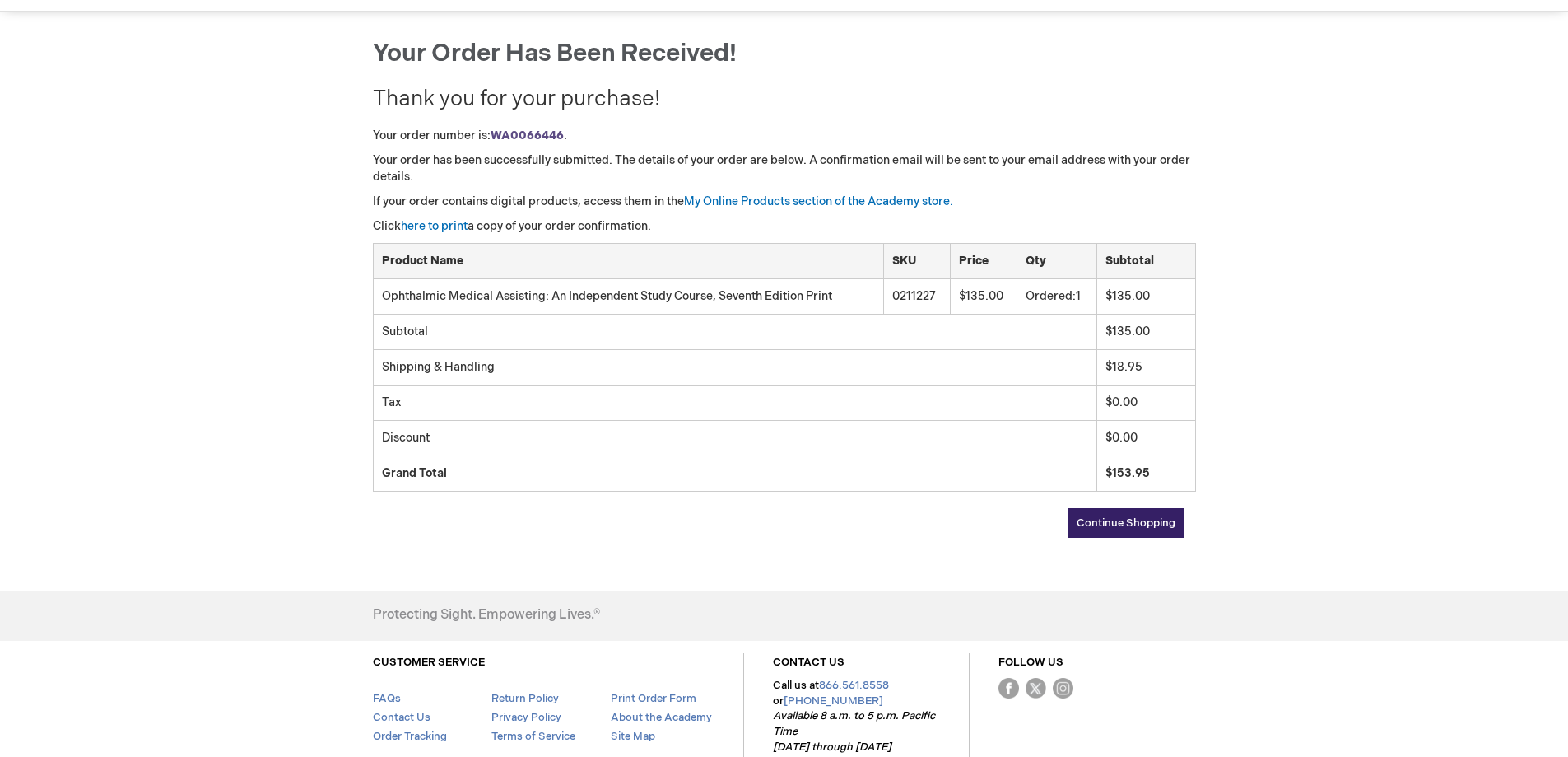
scroll to position [165, 0]
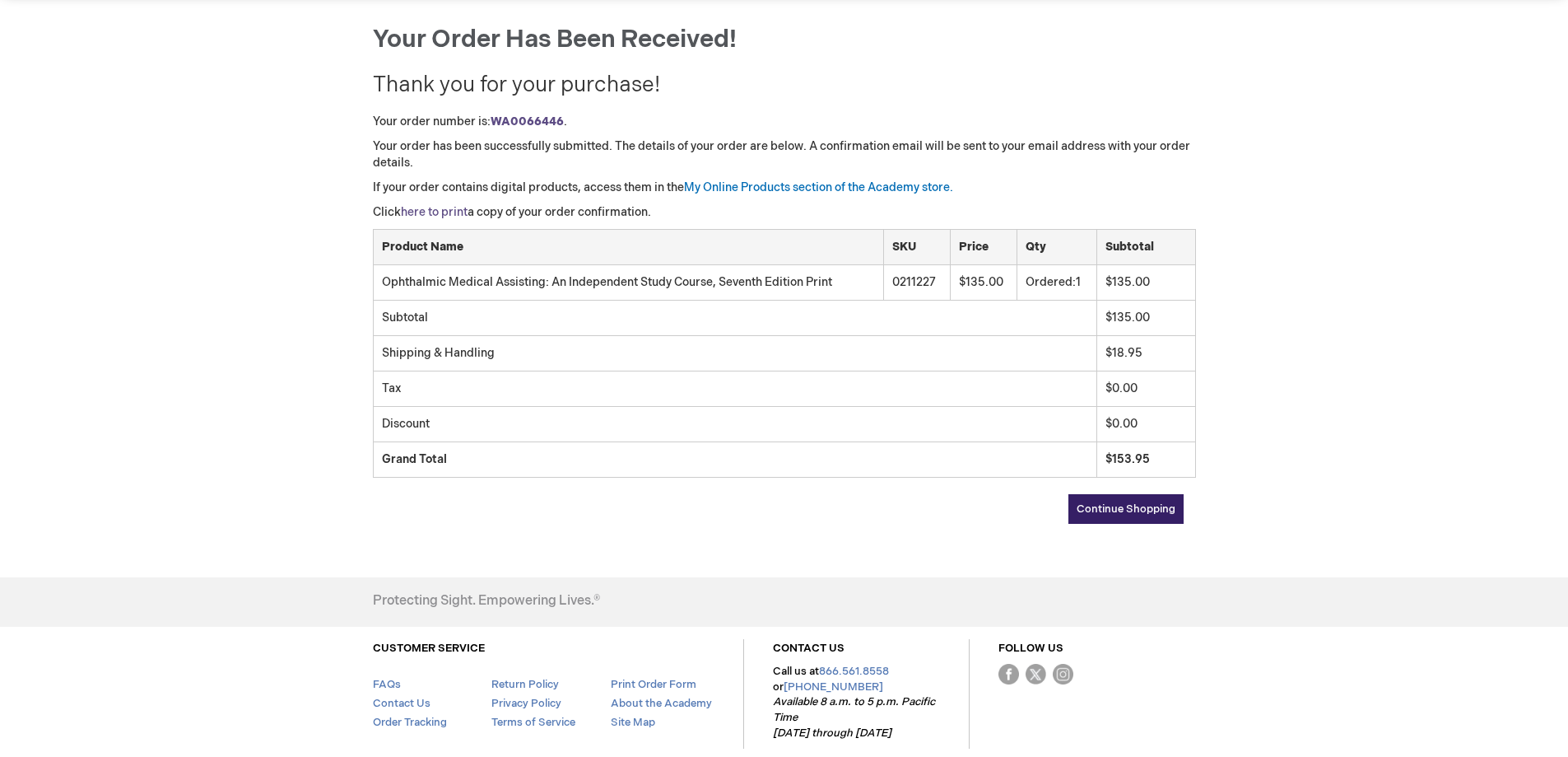
click at [416, 214] on link "here to print" at bounding box center [434, 212] width 67 height 14
